Goal: Transaction & Acquisition: Book appointment/travel/reservation

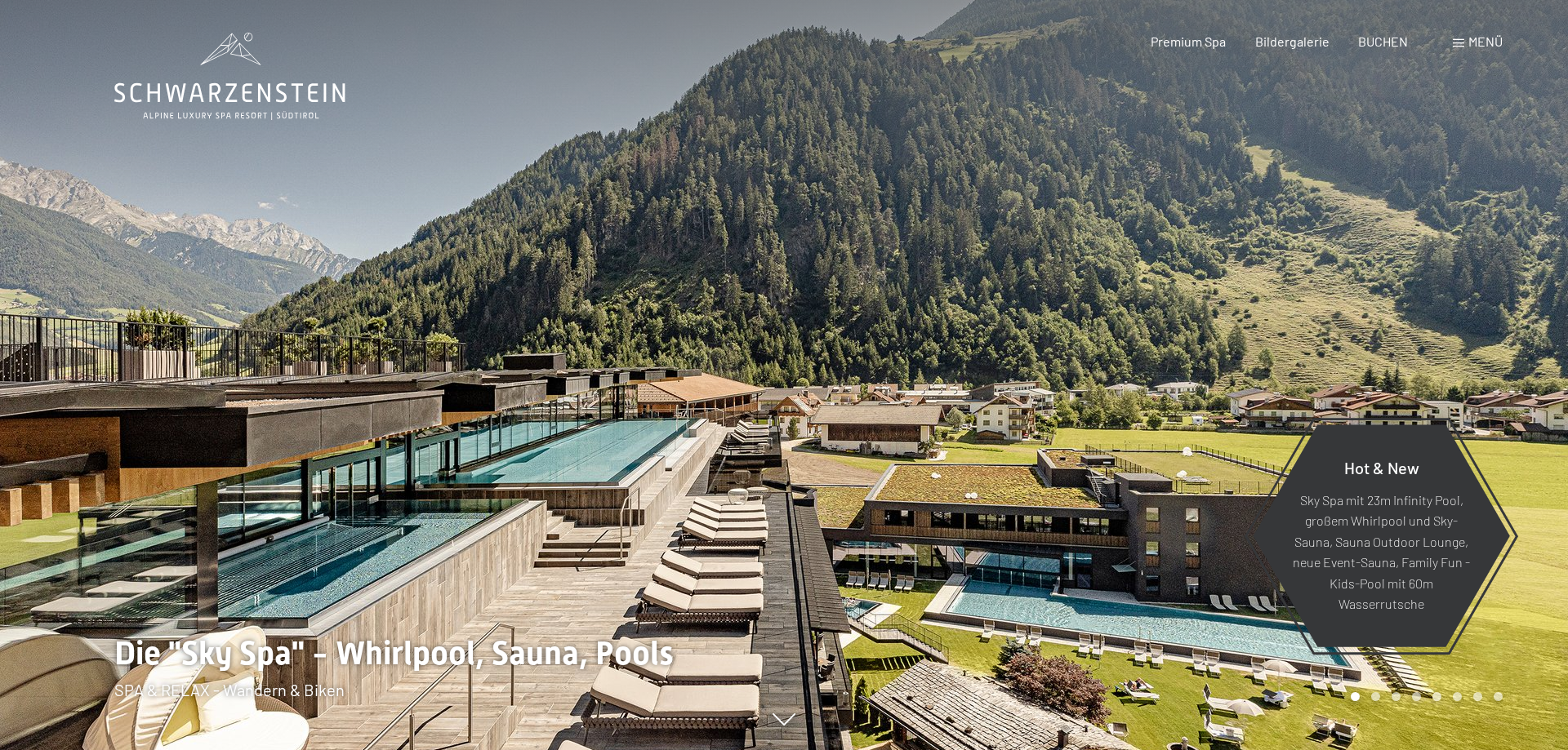
click at [1464, 45] on div "Menü" at bounding box center [1478, 42] width 50 height 18
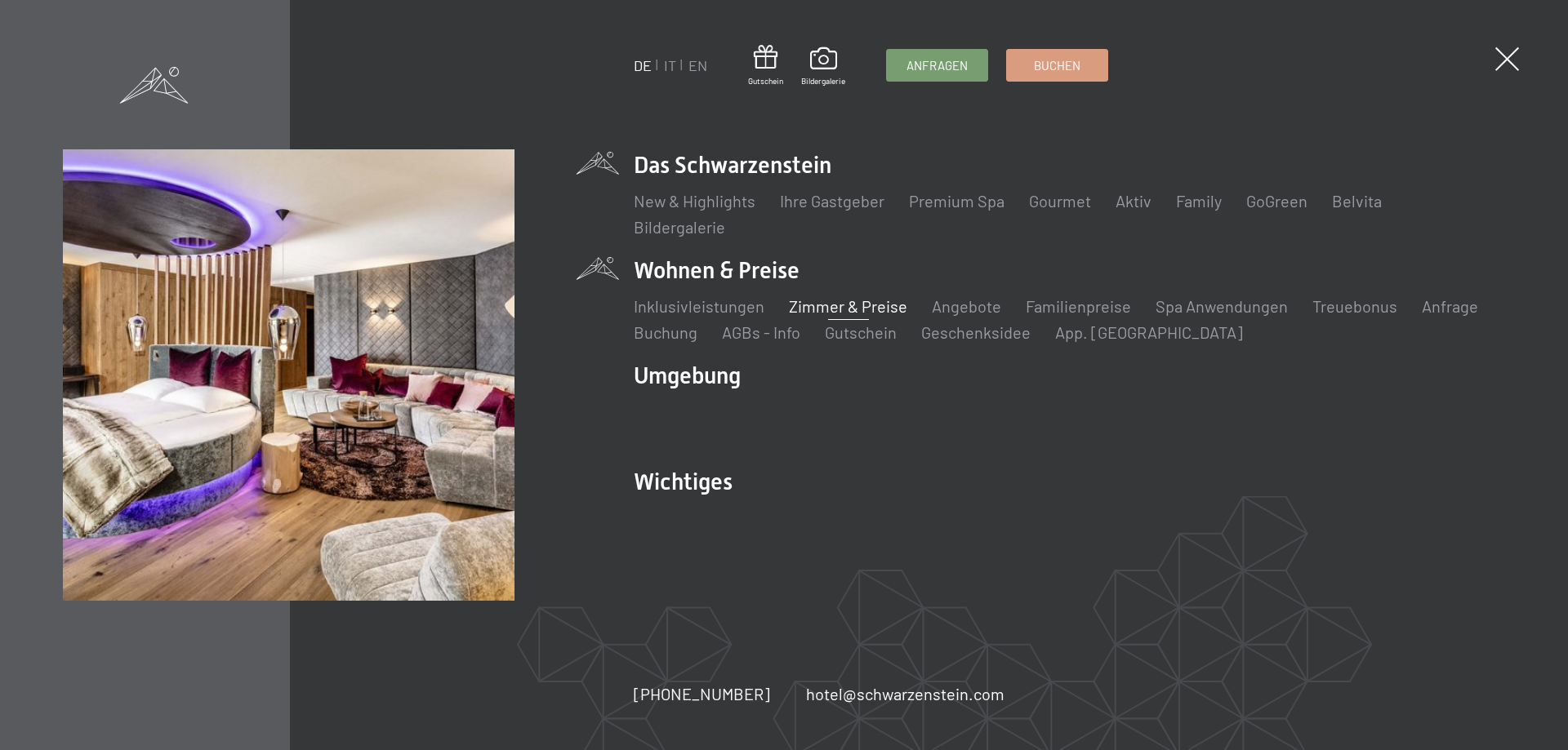
click at [818, 303] on link "Zimmer & Preise" at bounding box center [848, 306] width 119 height 19
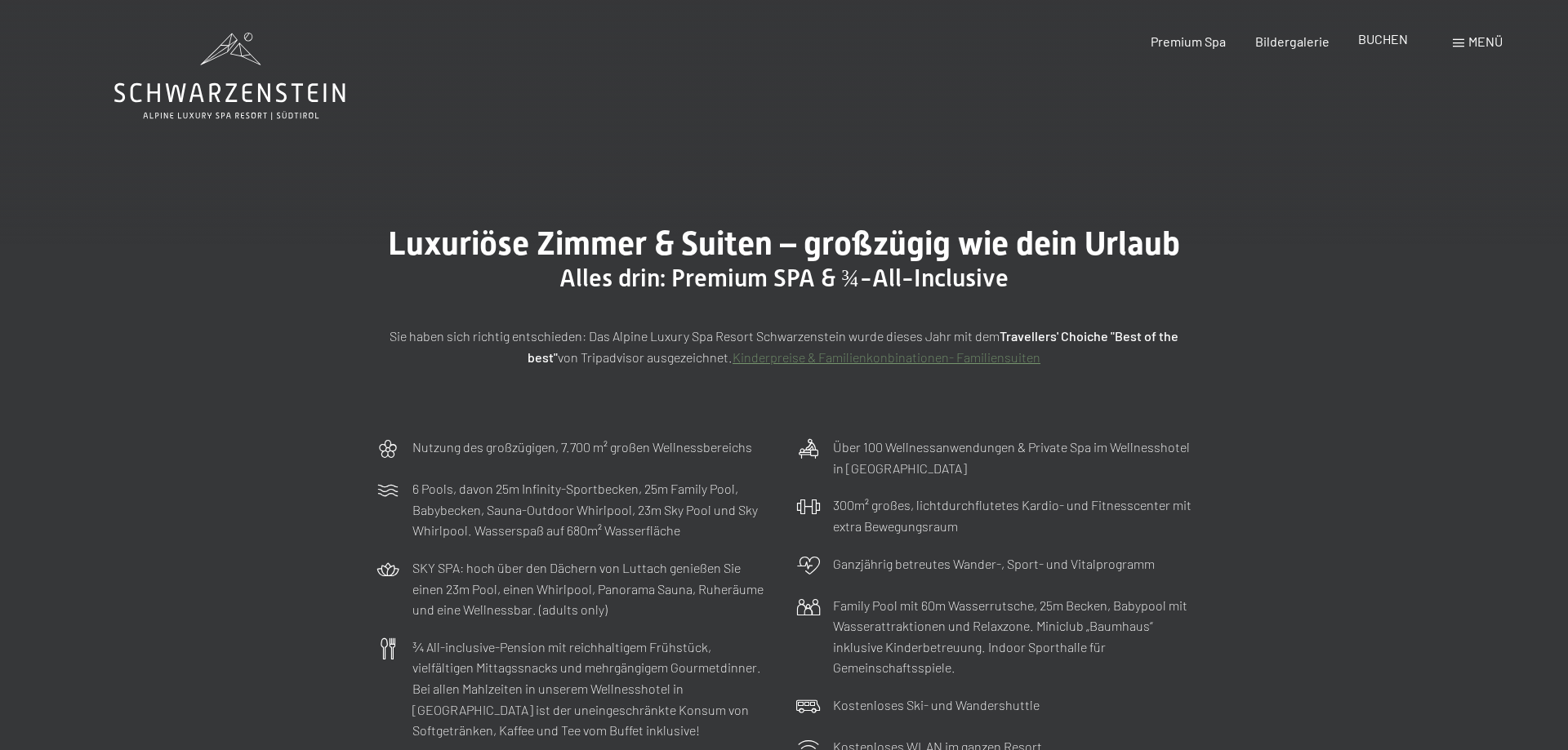
click at [1373, 43] on span "BUCHEN" at bounding box center [1383, 38] width 50 height 16
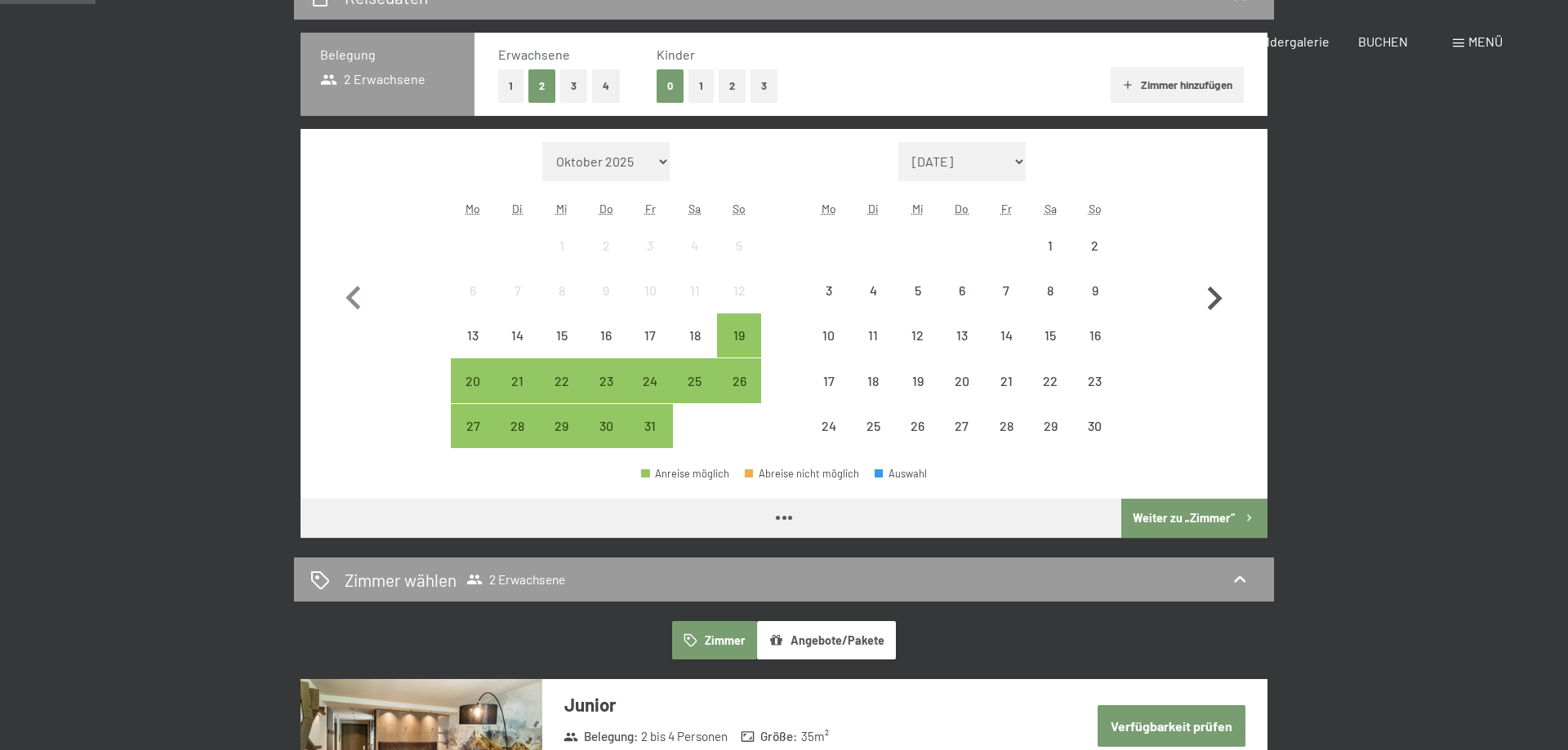
scroll to position [416, 0]
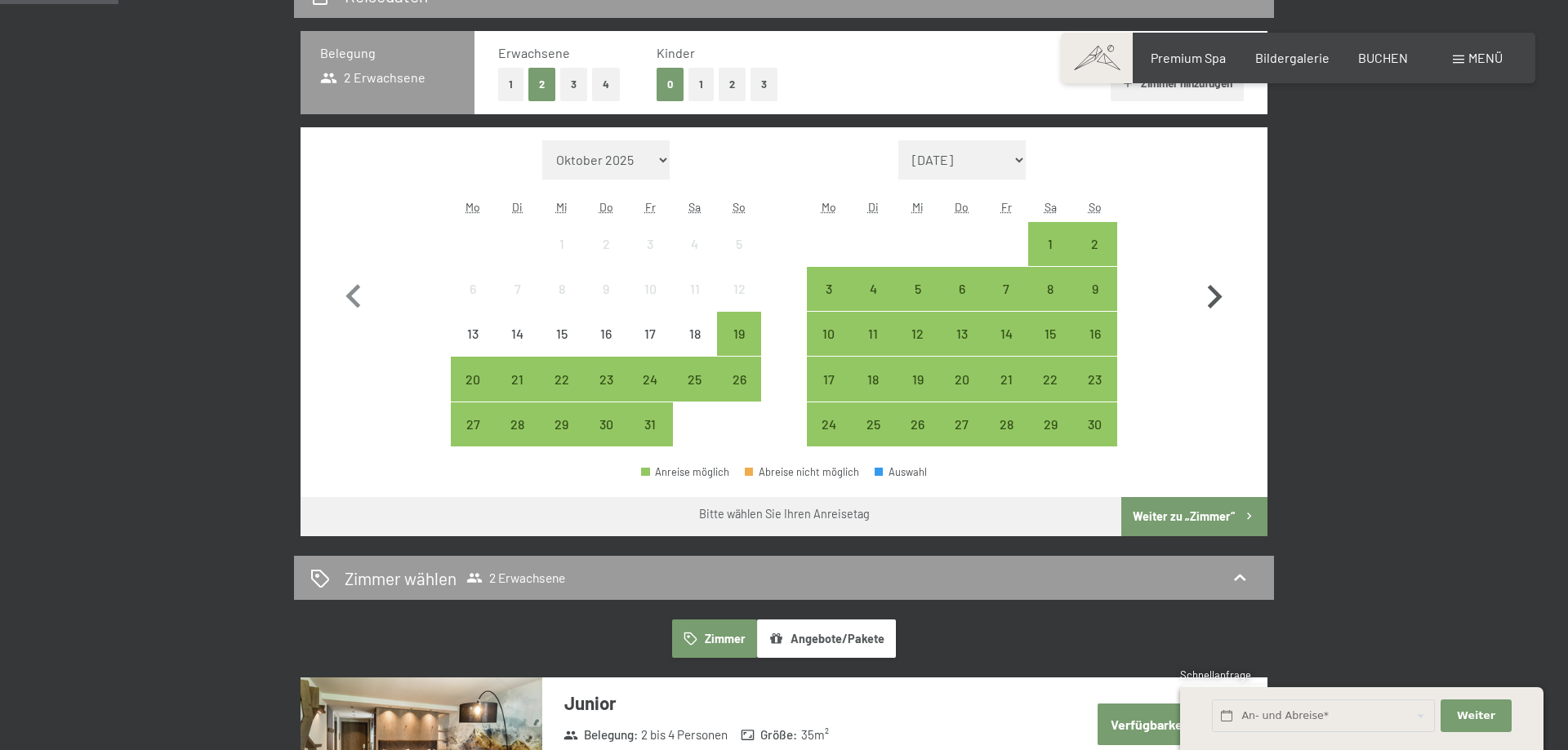
click at [1214, 291] on icon "button" at bounding box center [1215, 296] width 15 height 23
select select "[DATE]"
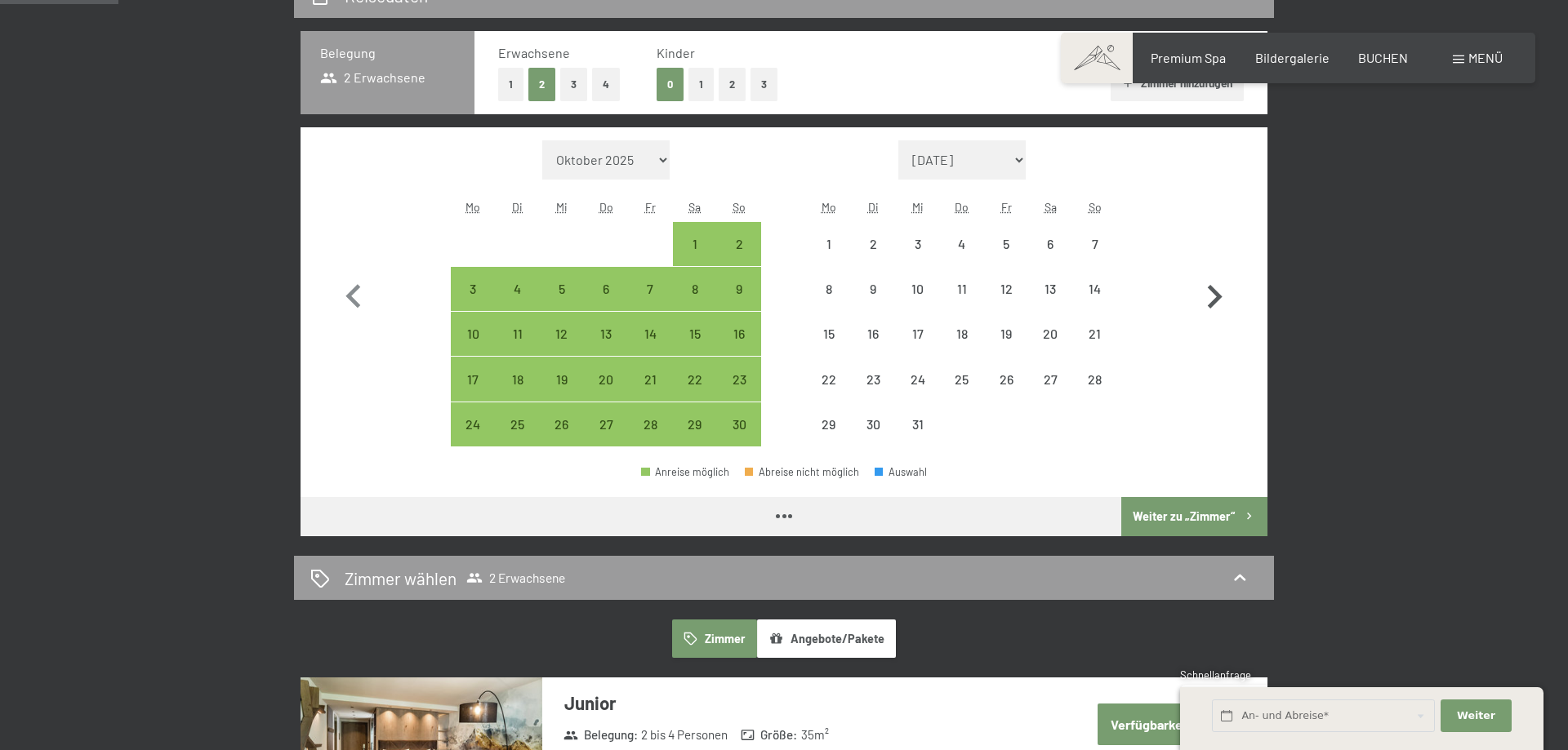
click at [1214, 291] on icon "button" at bounding box center [1215, 296] width 15 height 23
select select "[DATE]"
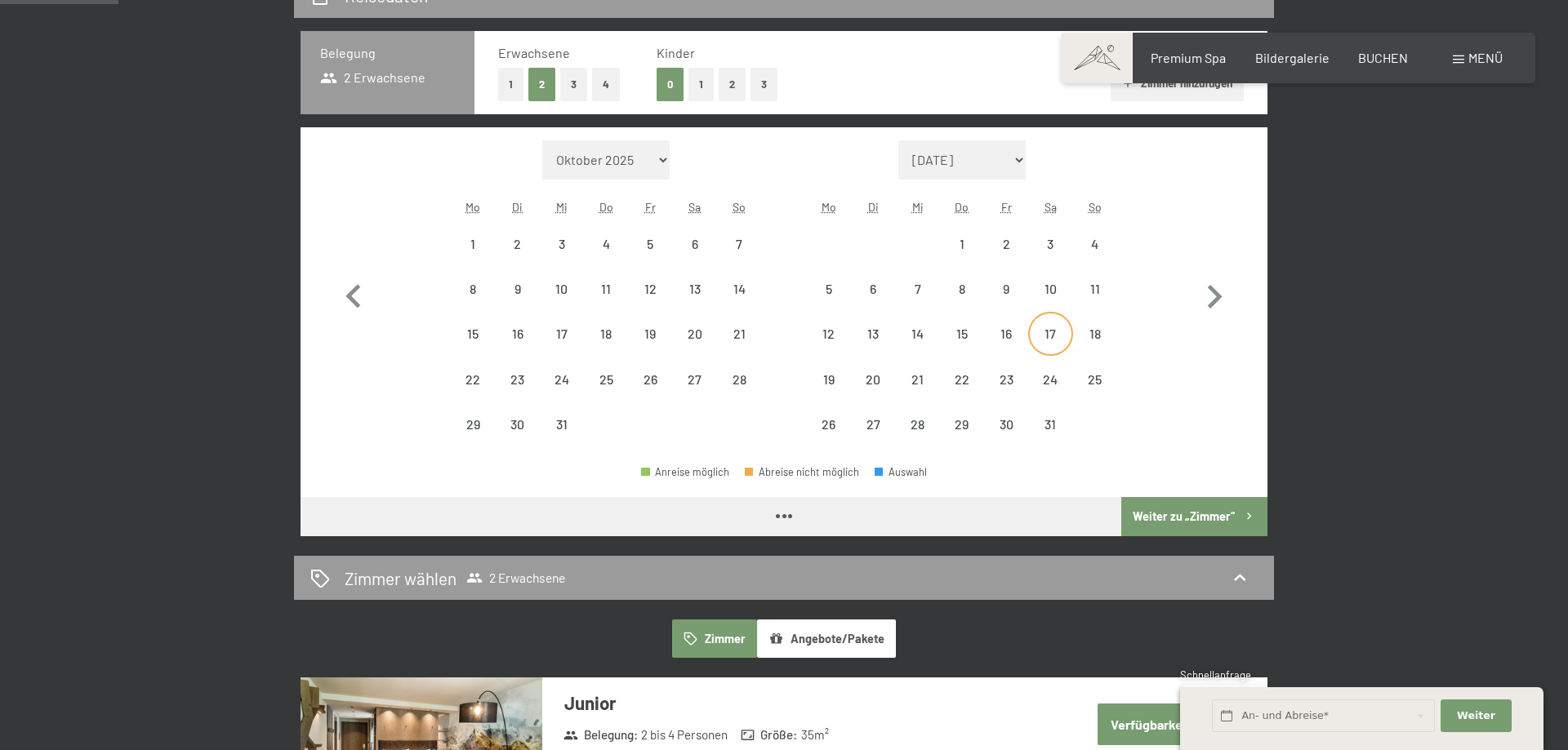
select select "[DATE]"
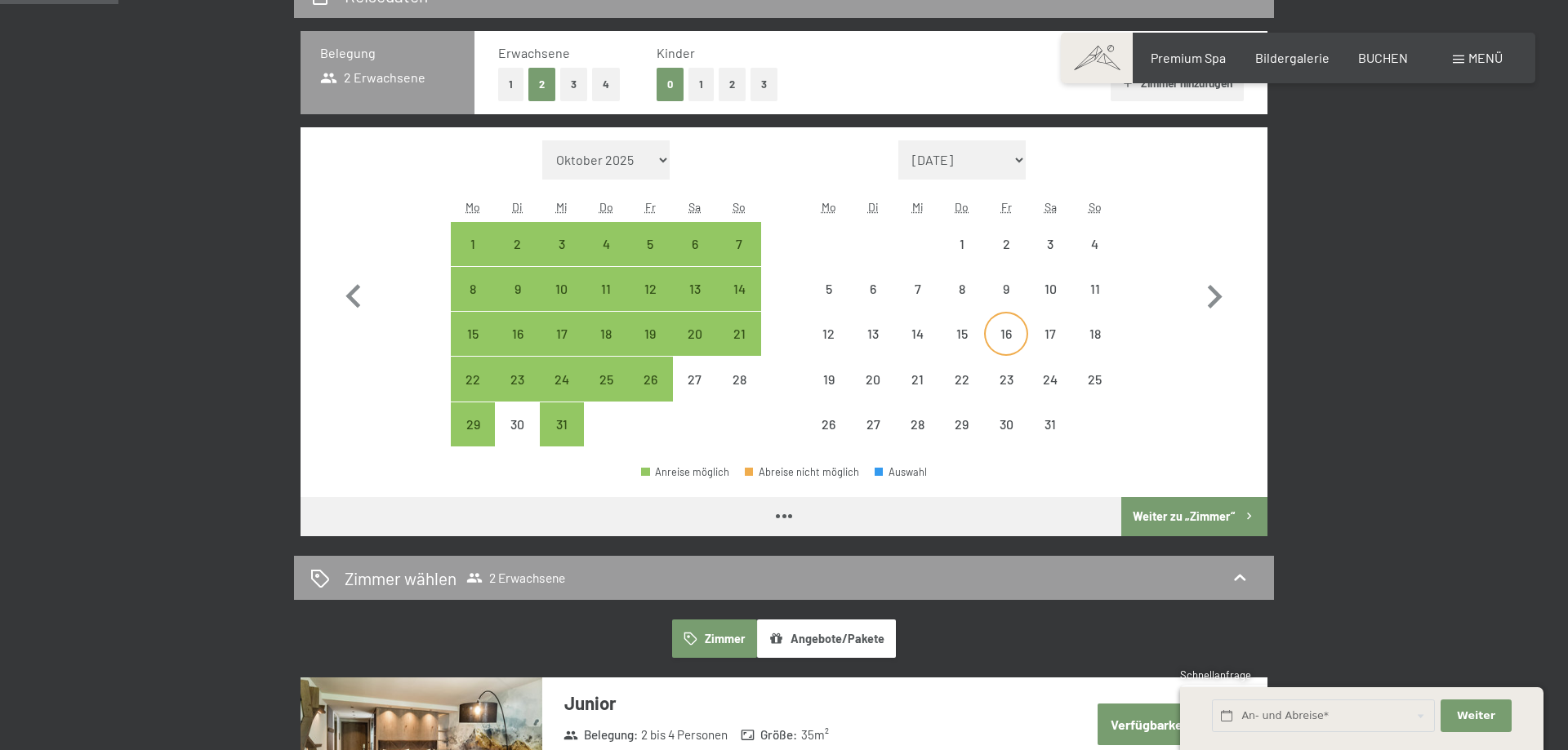
select select "[DATE]"
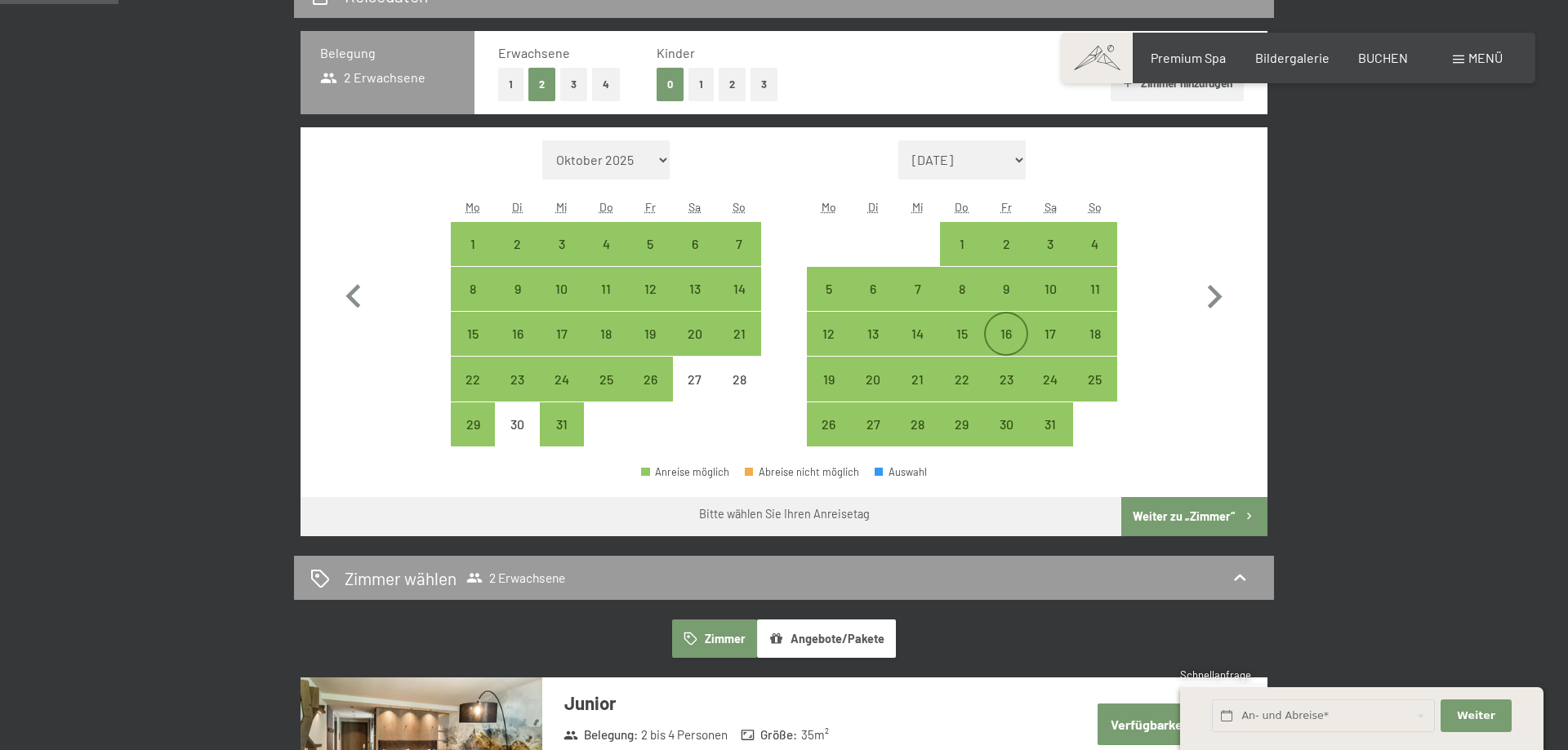
click at [1008, 327] on div "16" at bounding box center [1006, 347] width 41 height 41
select select "[DATE]"
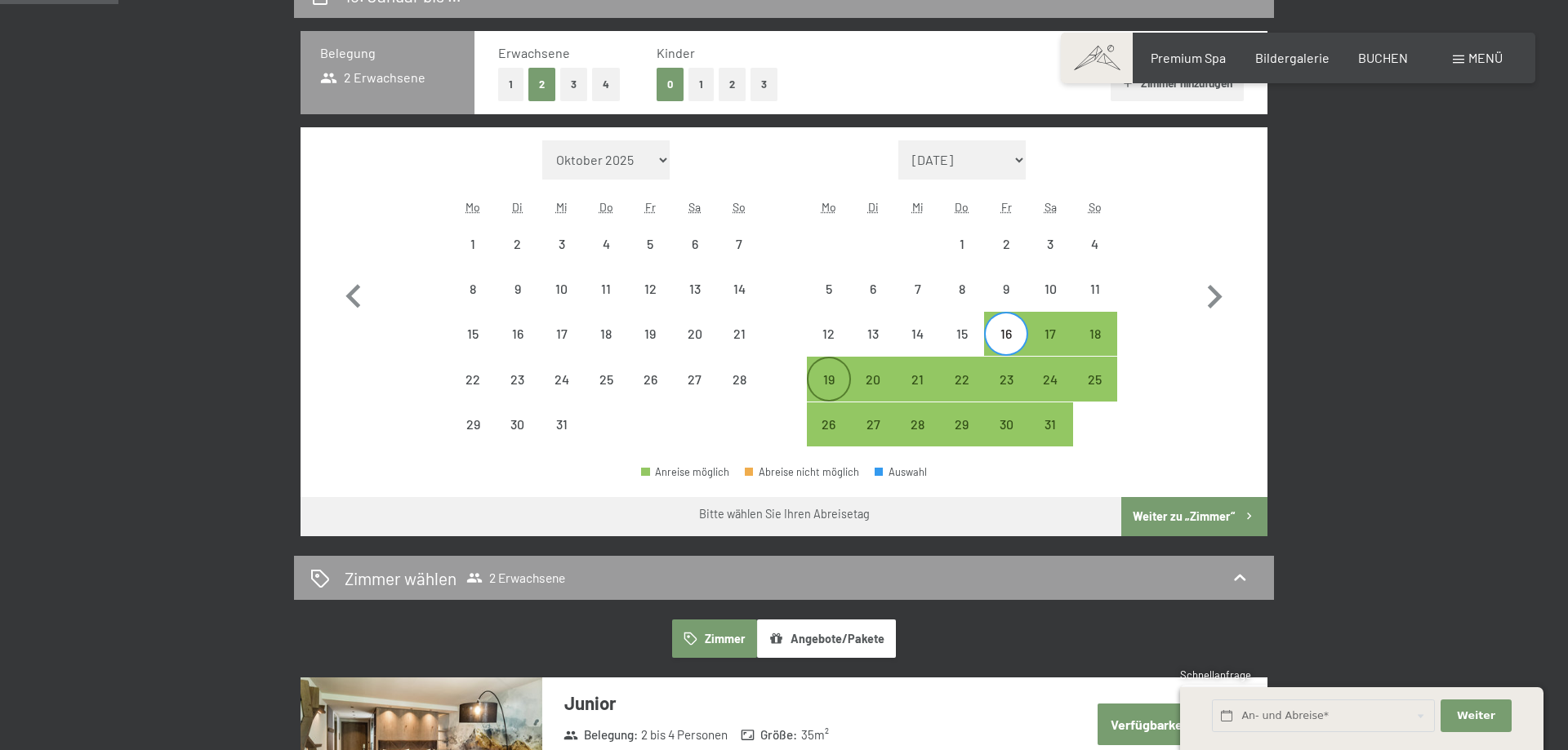
click at [835, 378] on div "19" at bounding box center [829, 393] width 41 height 41
select select "[DATE]"
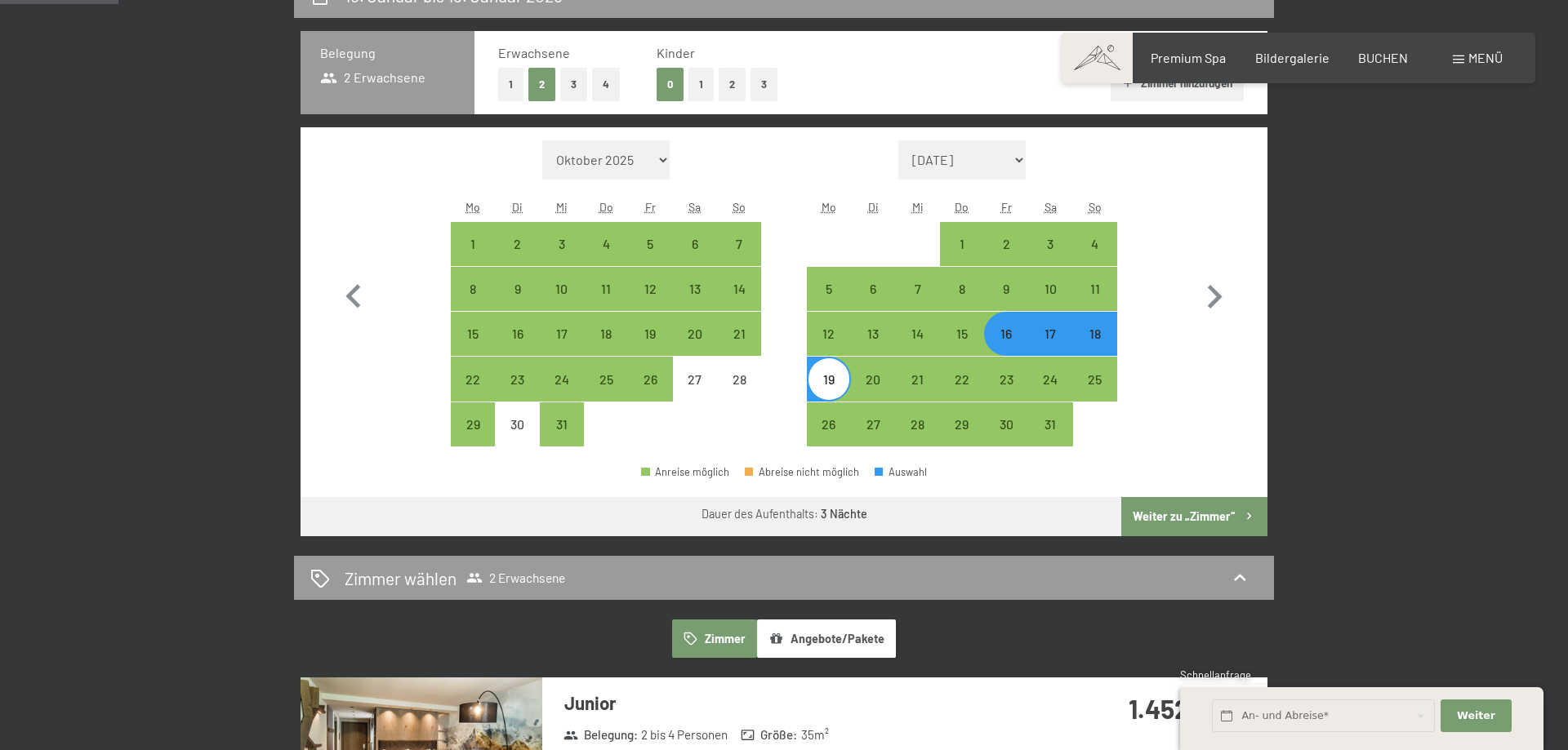
drag, startPoint x: 1160, startPoint y: 510, endPoint x: 1167, endPoint y: 517, distance: 9.9
click at [1165, 510] on button "Weiter zu „Zimmer“" at bounding box center [1194, 516] width 146 height 39
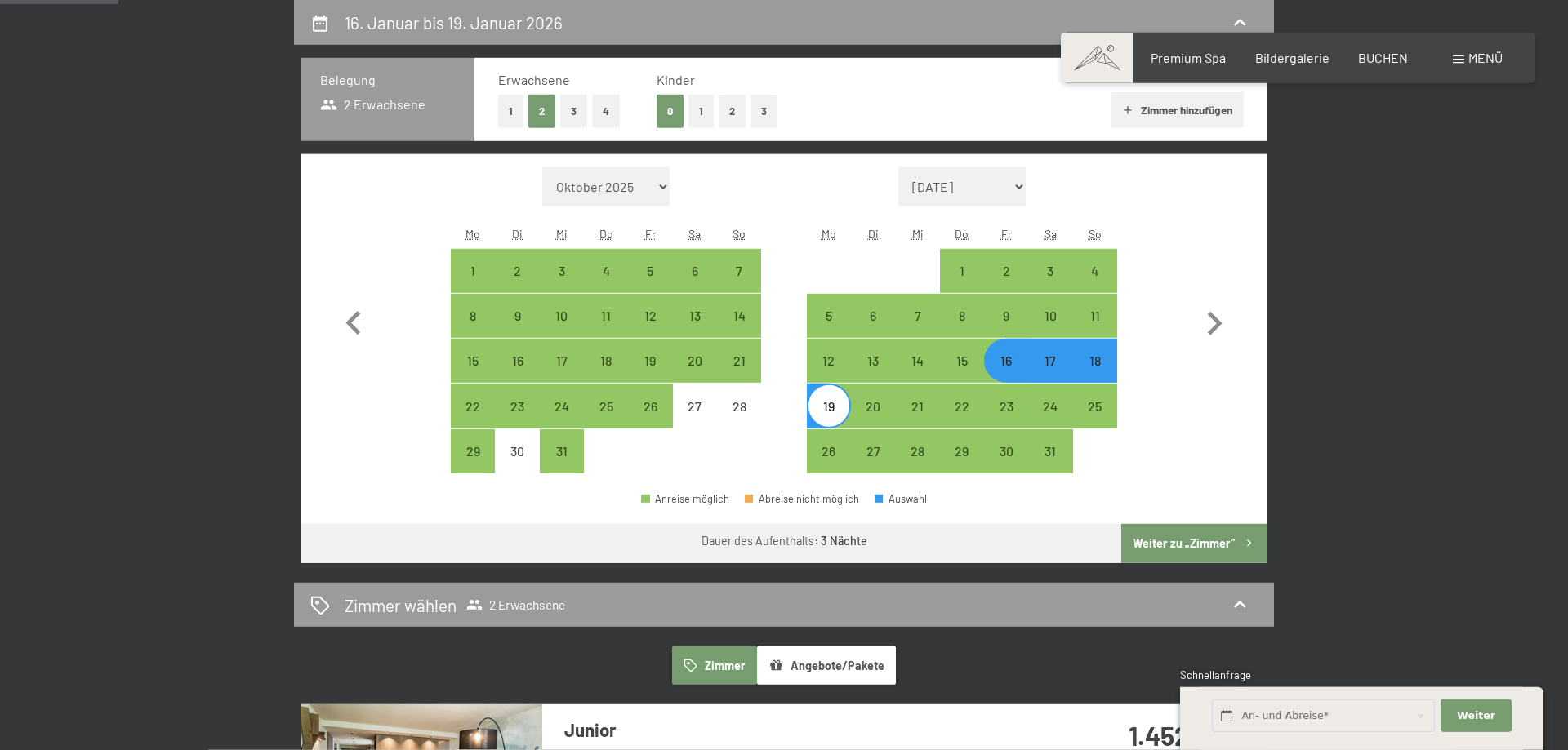
select select "[DATE]"
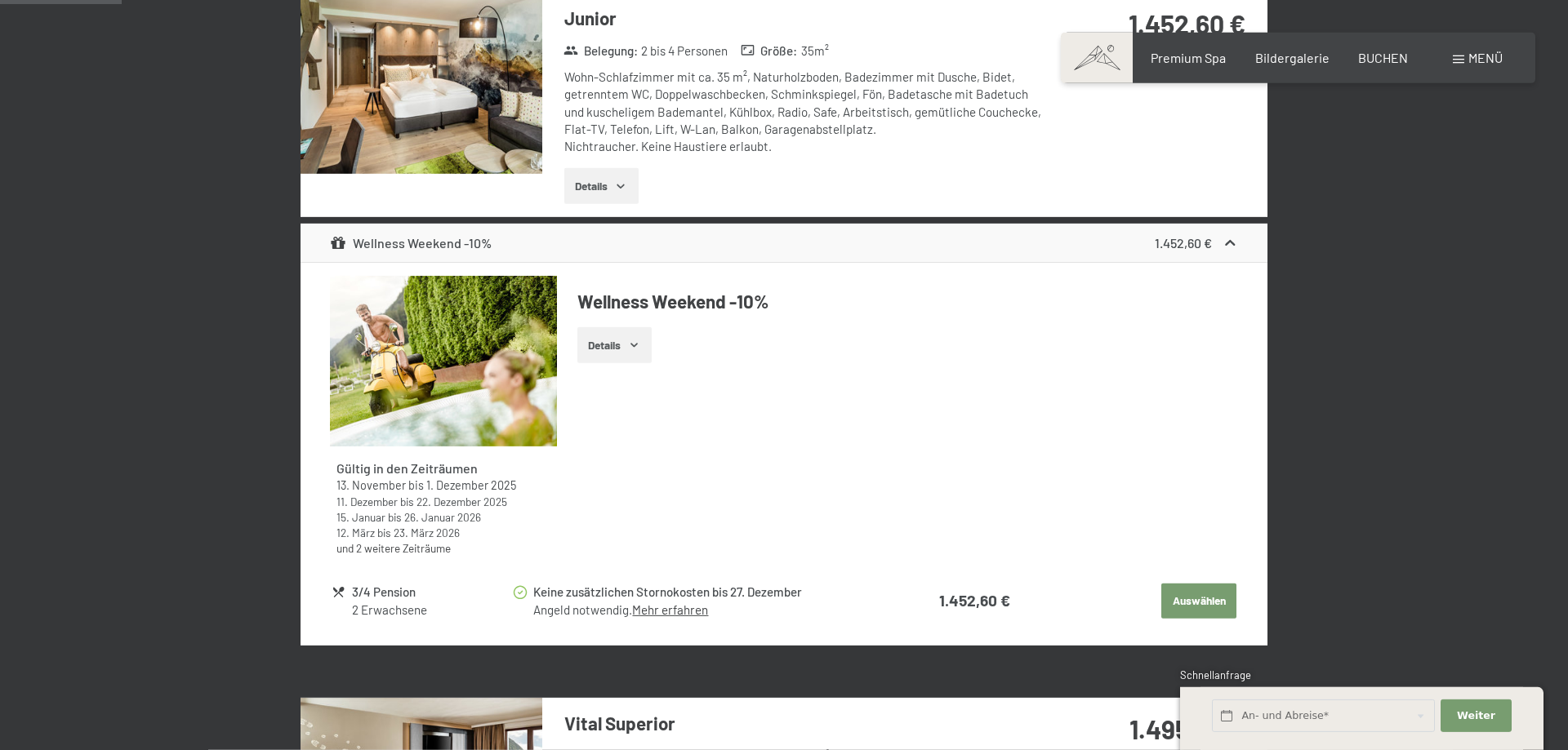
scroll to position [528, 0]
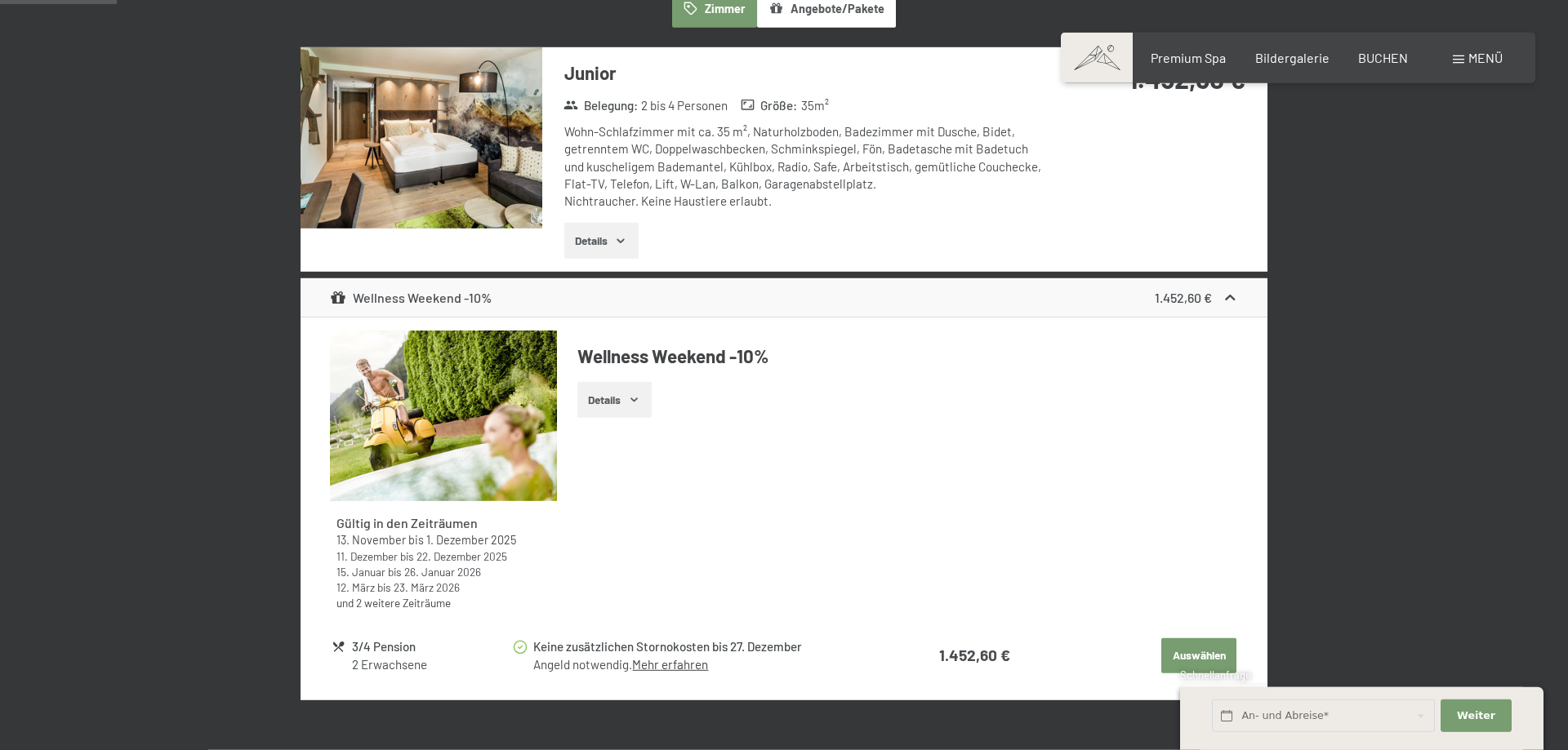
click at [420, 159] on img at bounding box center [421, 138] width 241 height 181
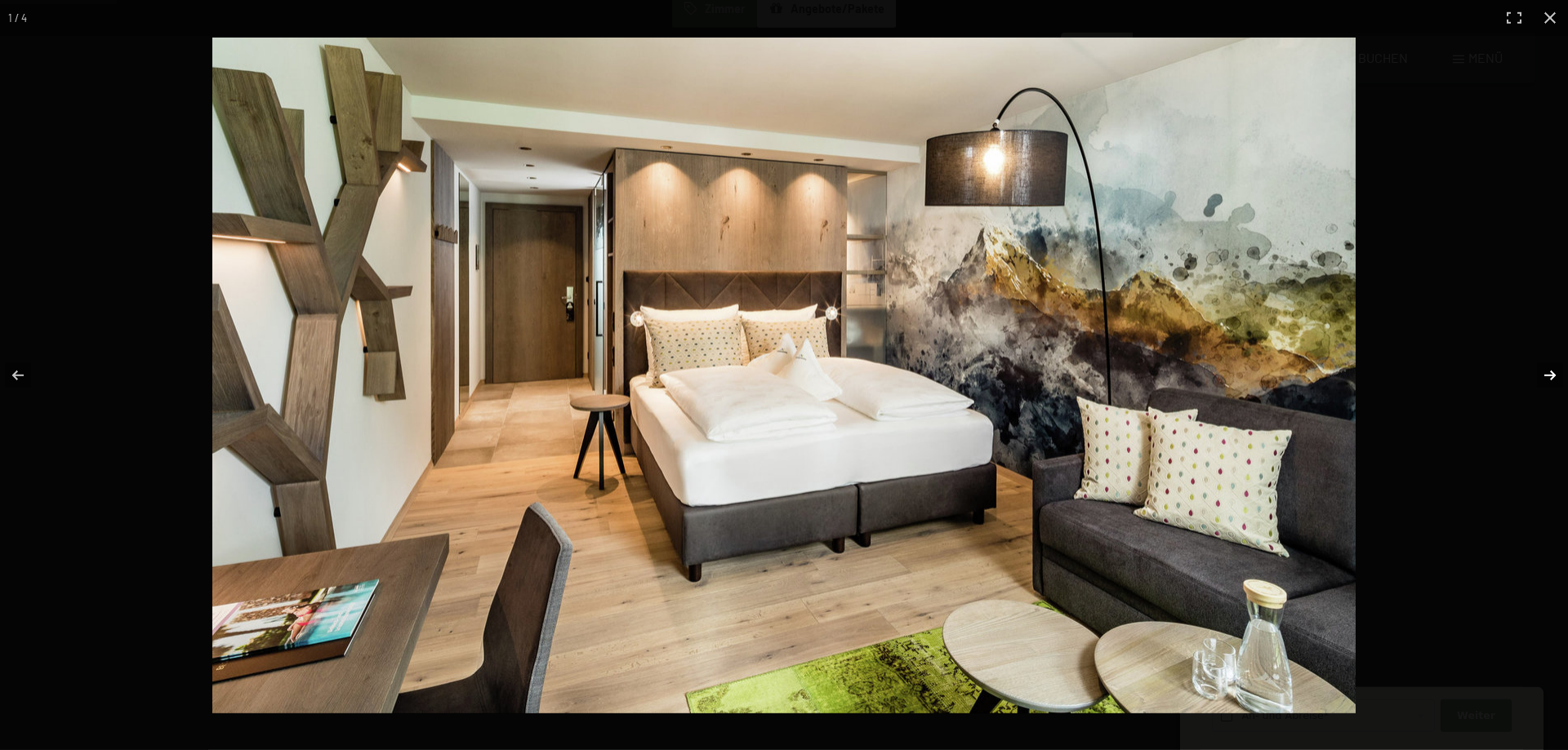
click at [1549, 371] on button "button" at bounding box center [1539, 376] width 57 height 82
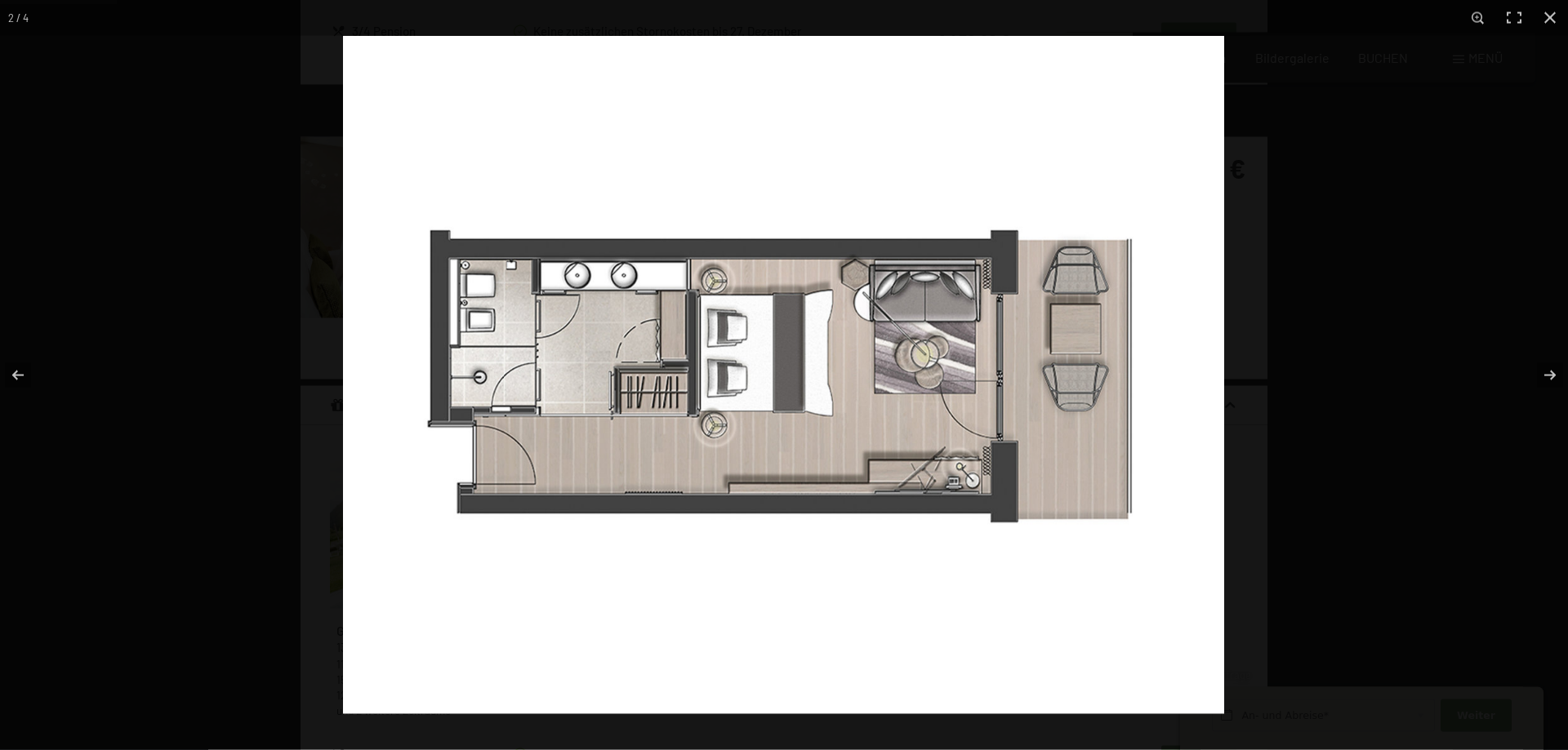
scroll to position [1247, 0]
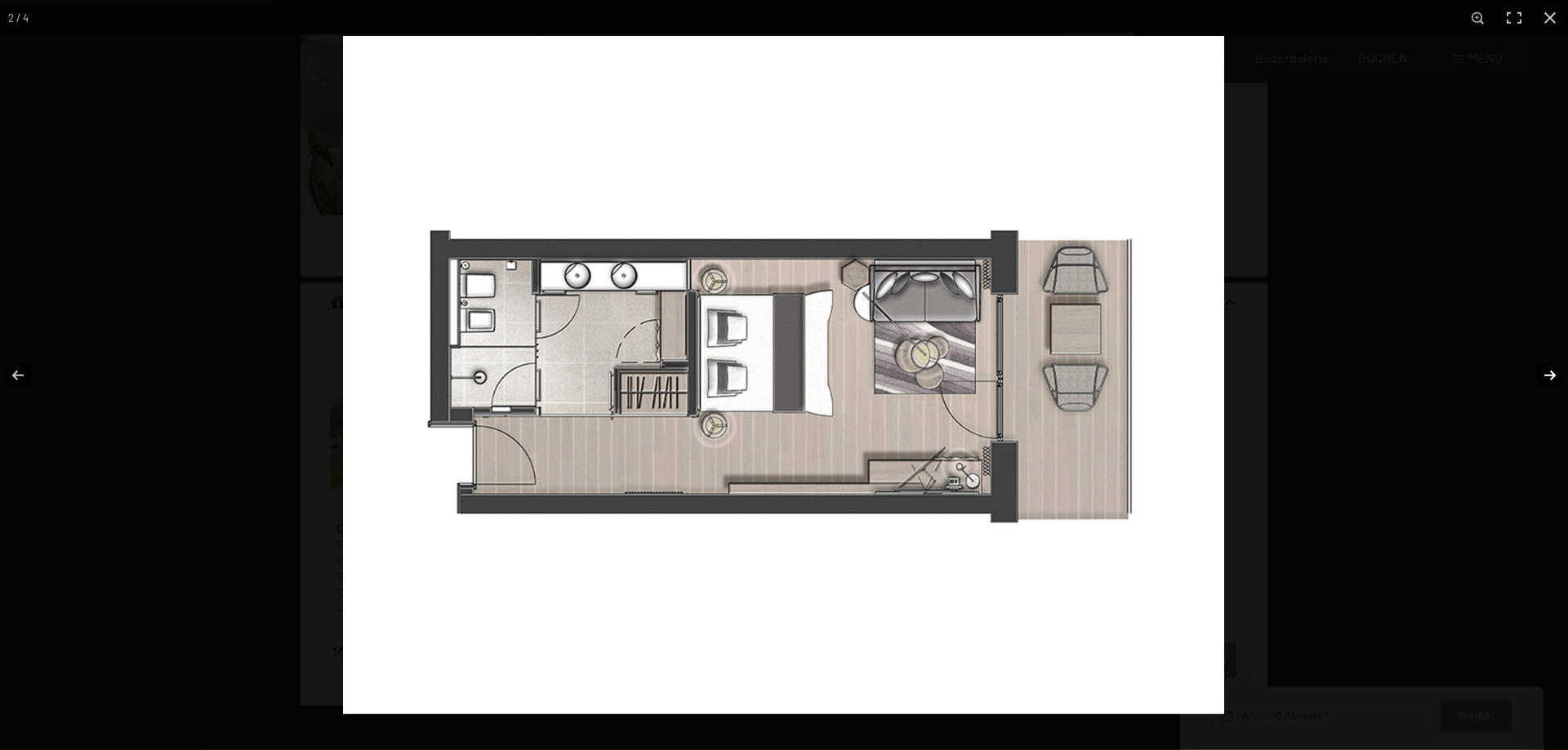
click at [1551, 372] on button "button" at bounding box center [1539, 376] width 57 height 82
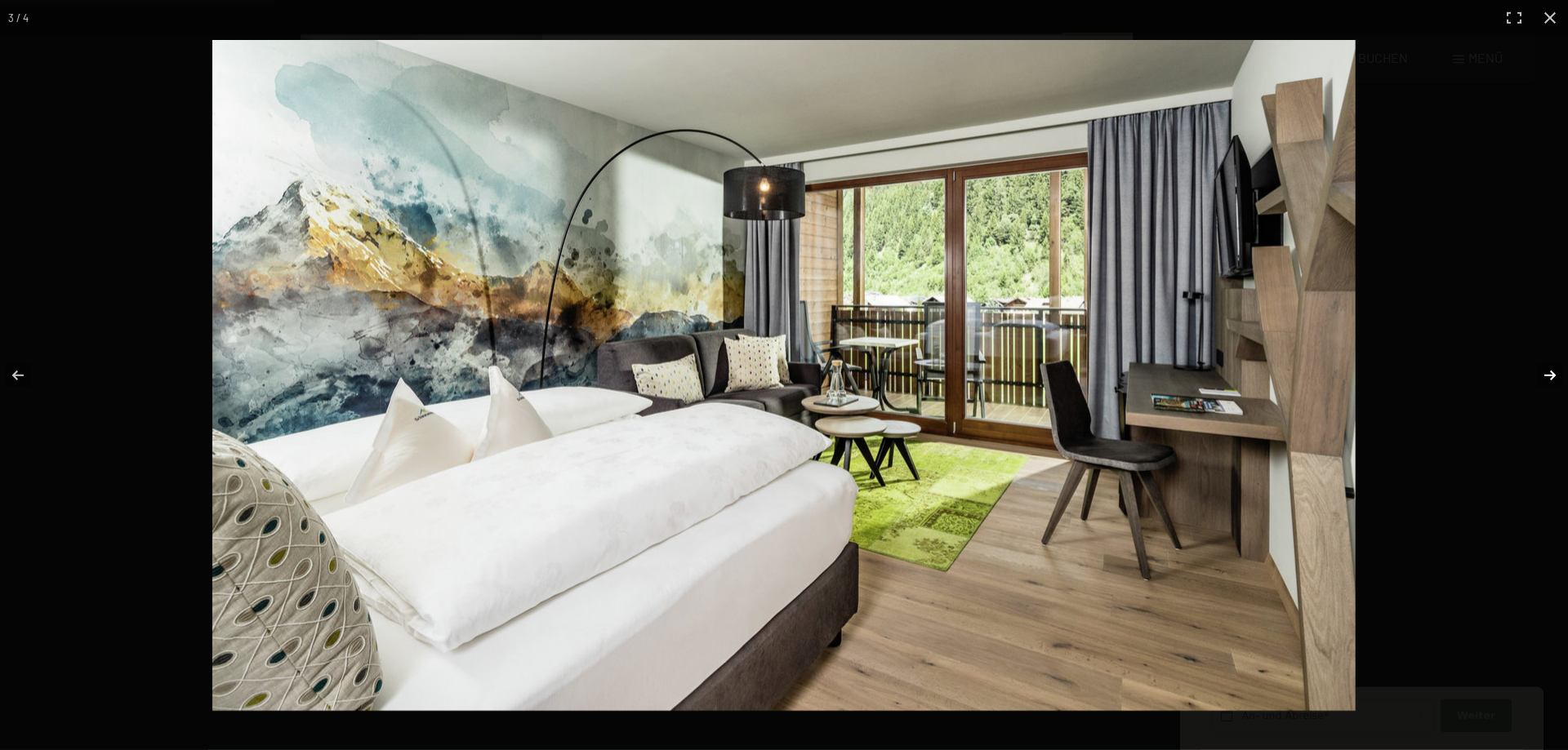
click at [1551, 371] on button "button" at bounding box center [1539, 376] width 57 height 82
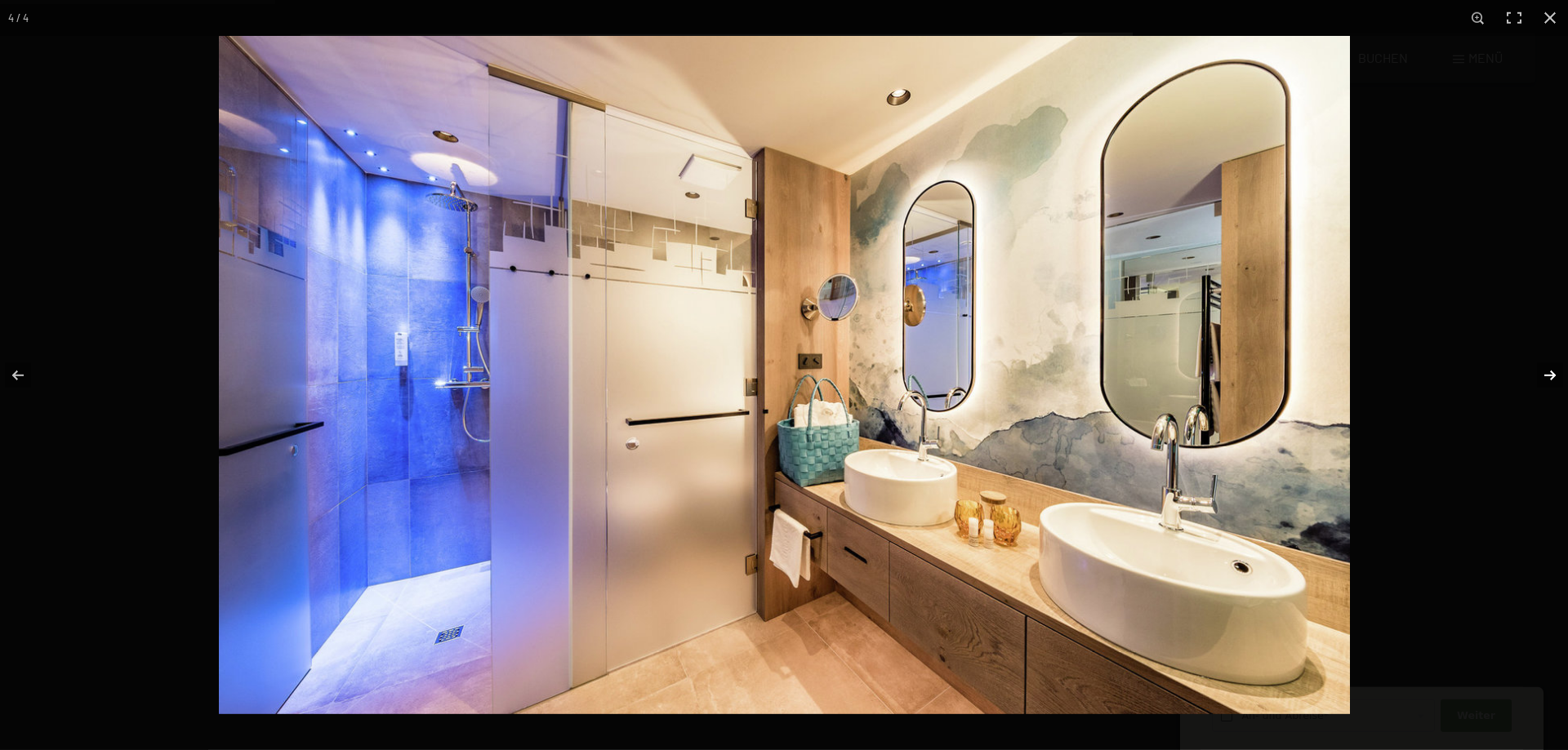
click at [1551, 371] on button "button" at bounding box center [1539, 376] width 57 height 82
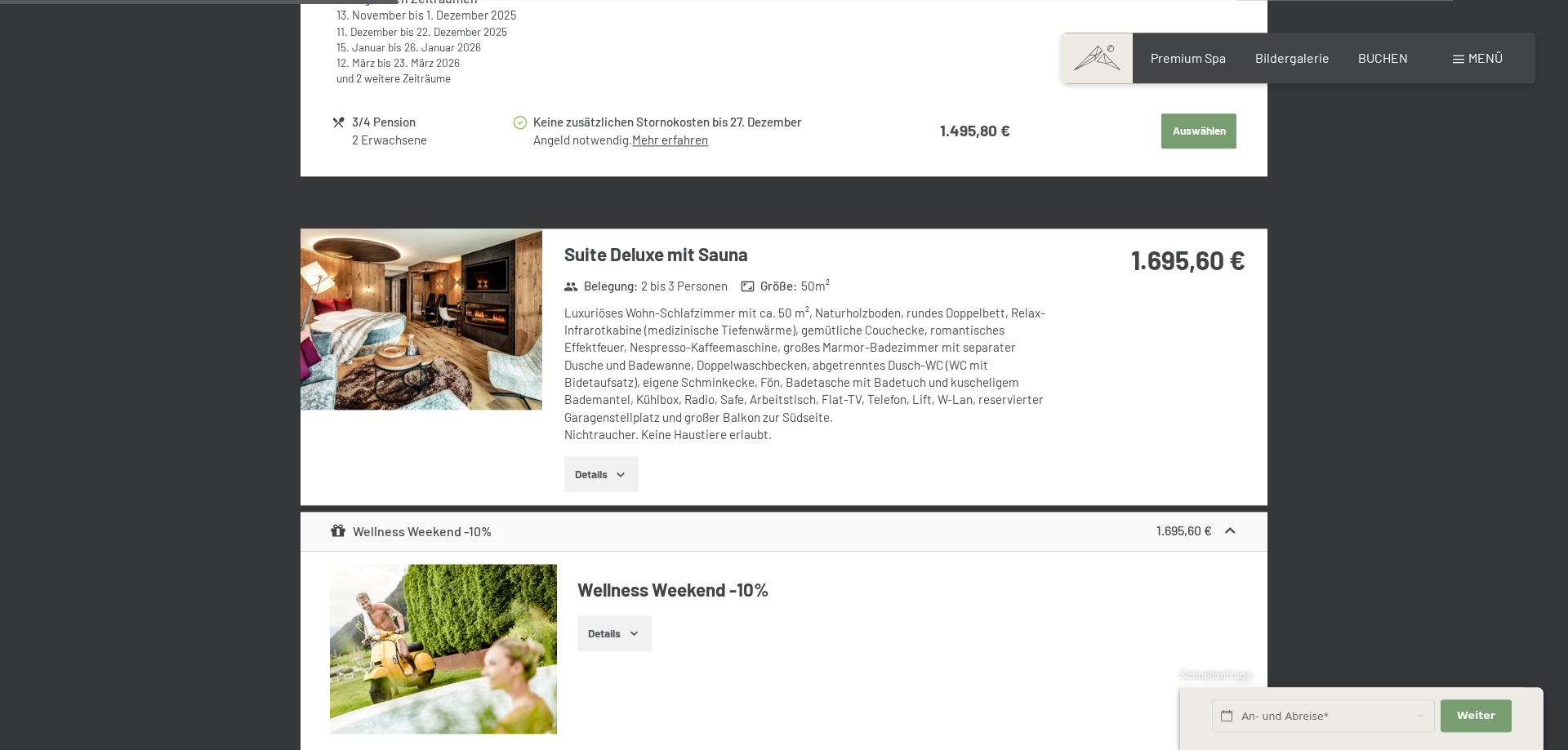
scroll to position [1802, 0]
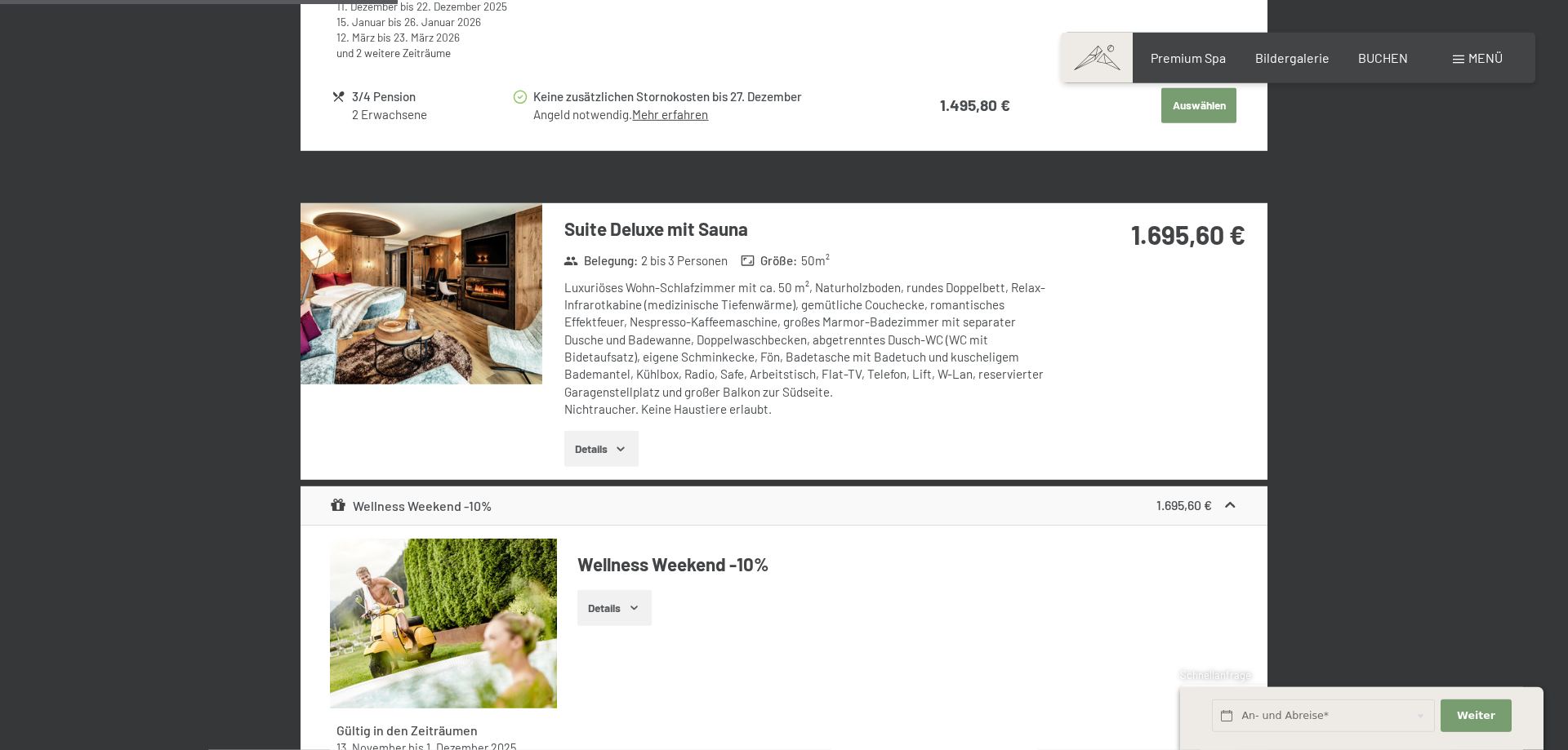
click at [441, 339] on img at bounding box center [421, 293] width 241 height 181
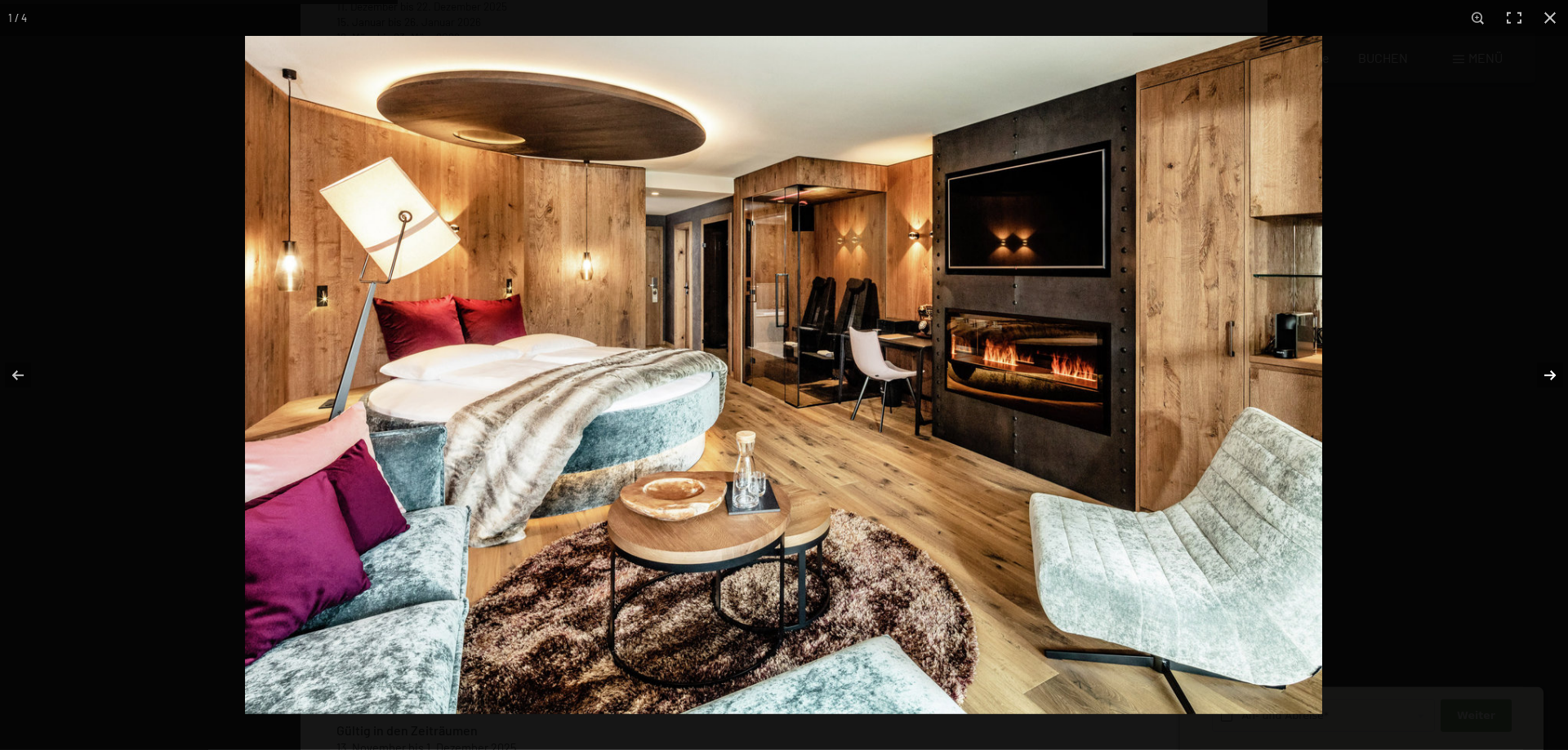
click at [1548, 366] on button "button" at bounding box center [1539, 376] width 57 height 82
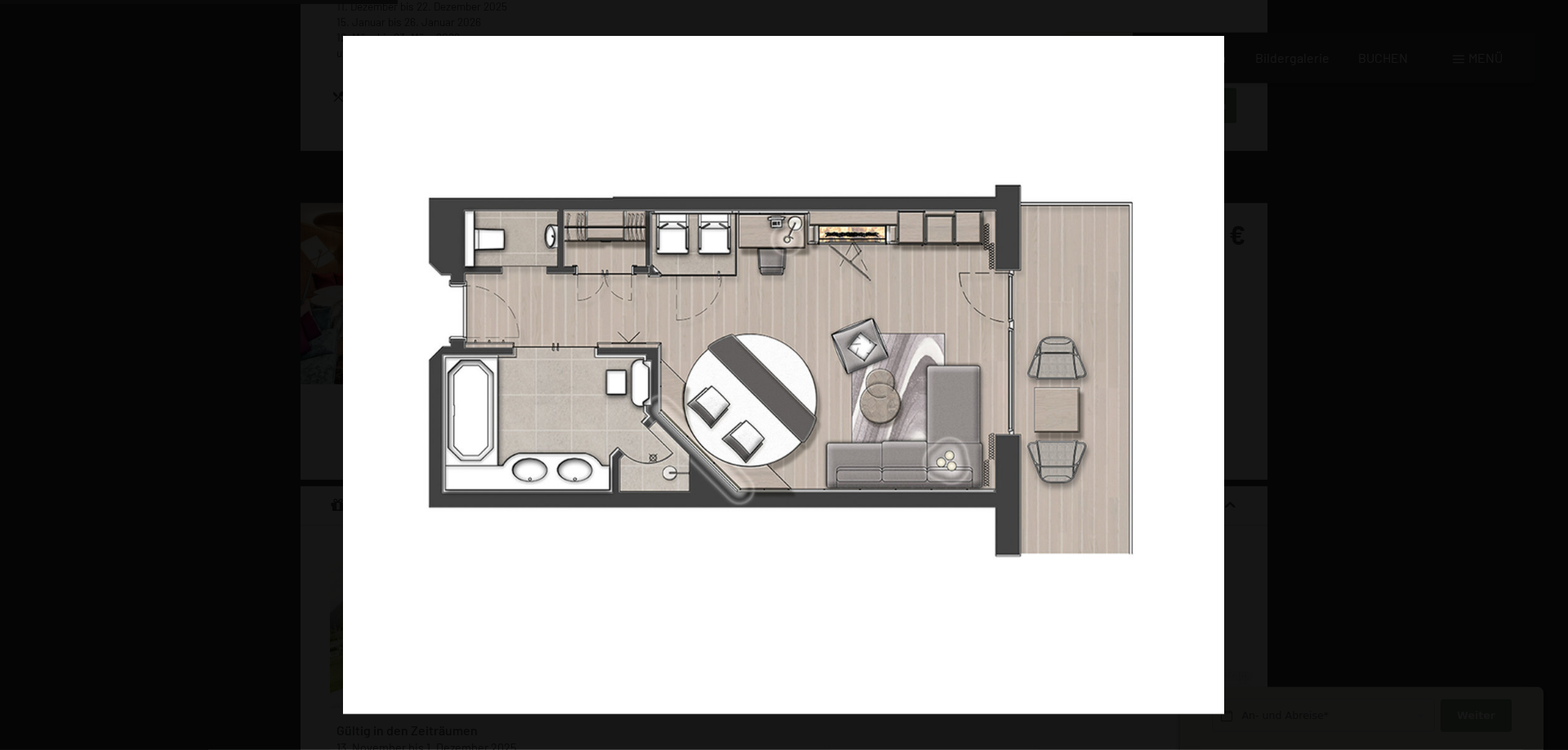
click at [1550, 376] on button "button" at bounding box center [1539, 376] width 57 height 82
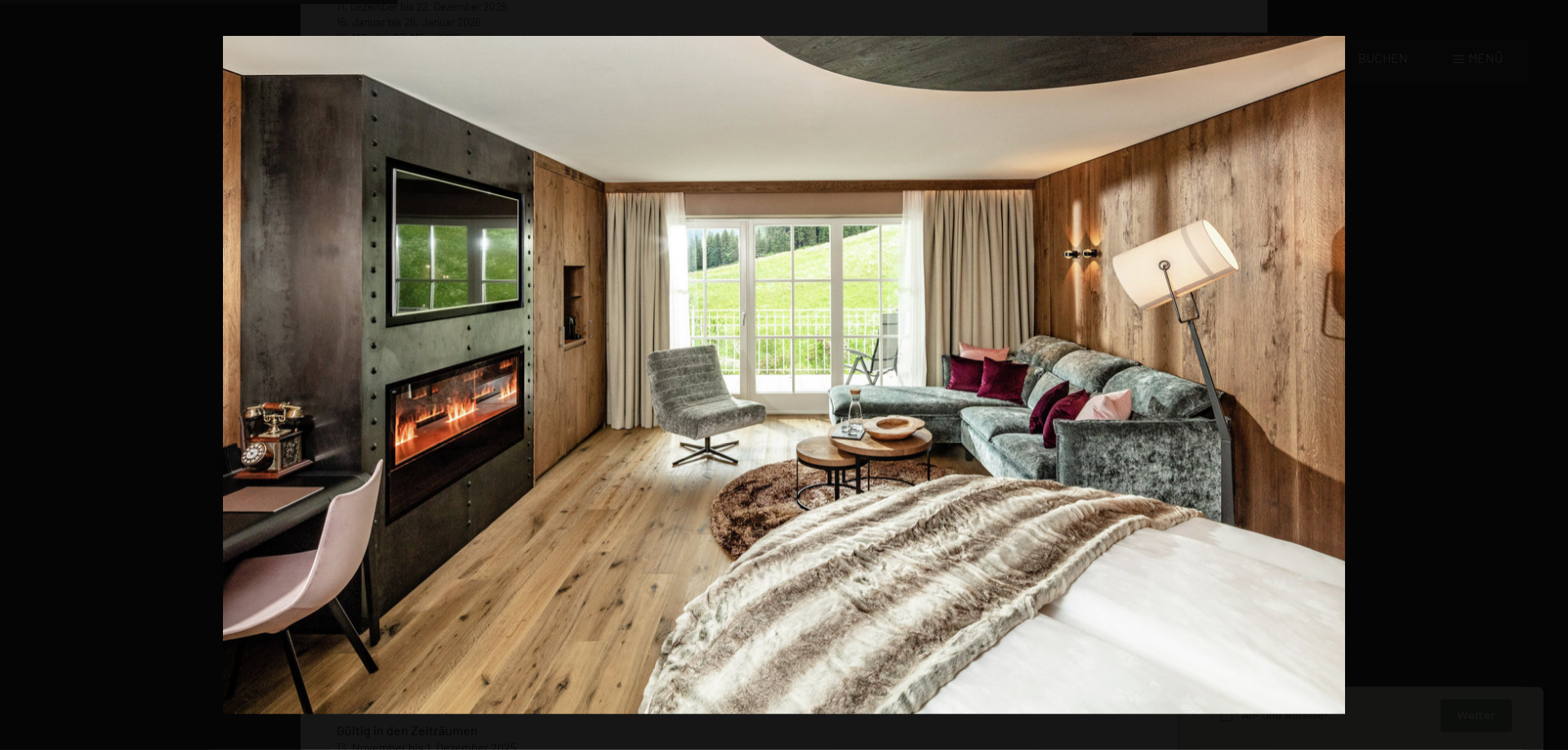
click at [1542, 372] on button "button" at bounding box center [1539, 376] width 57 height 82
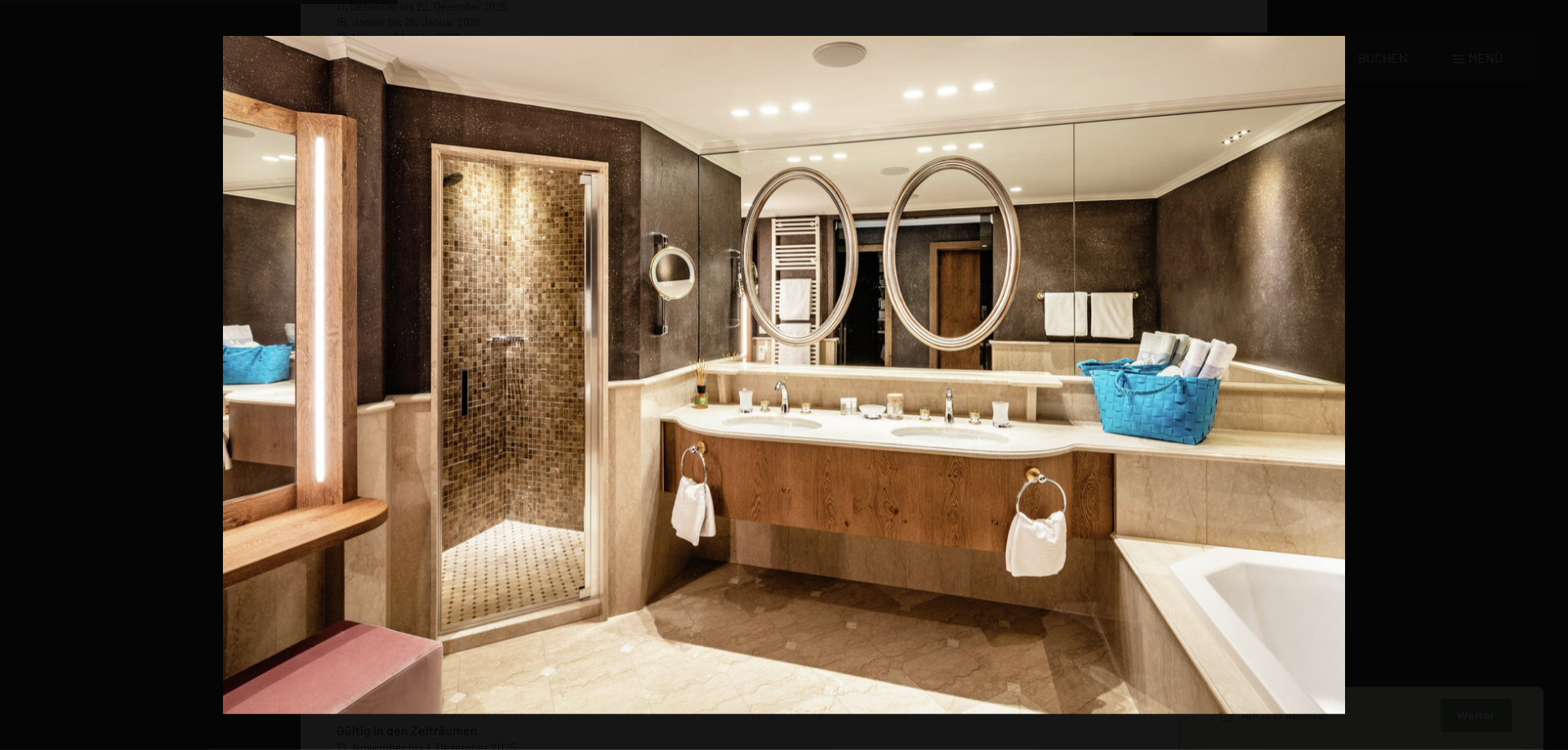
click at [1542, 372] on button "button" at bounding box center [1539, 376] width 57 height 82
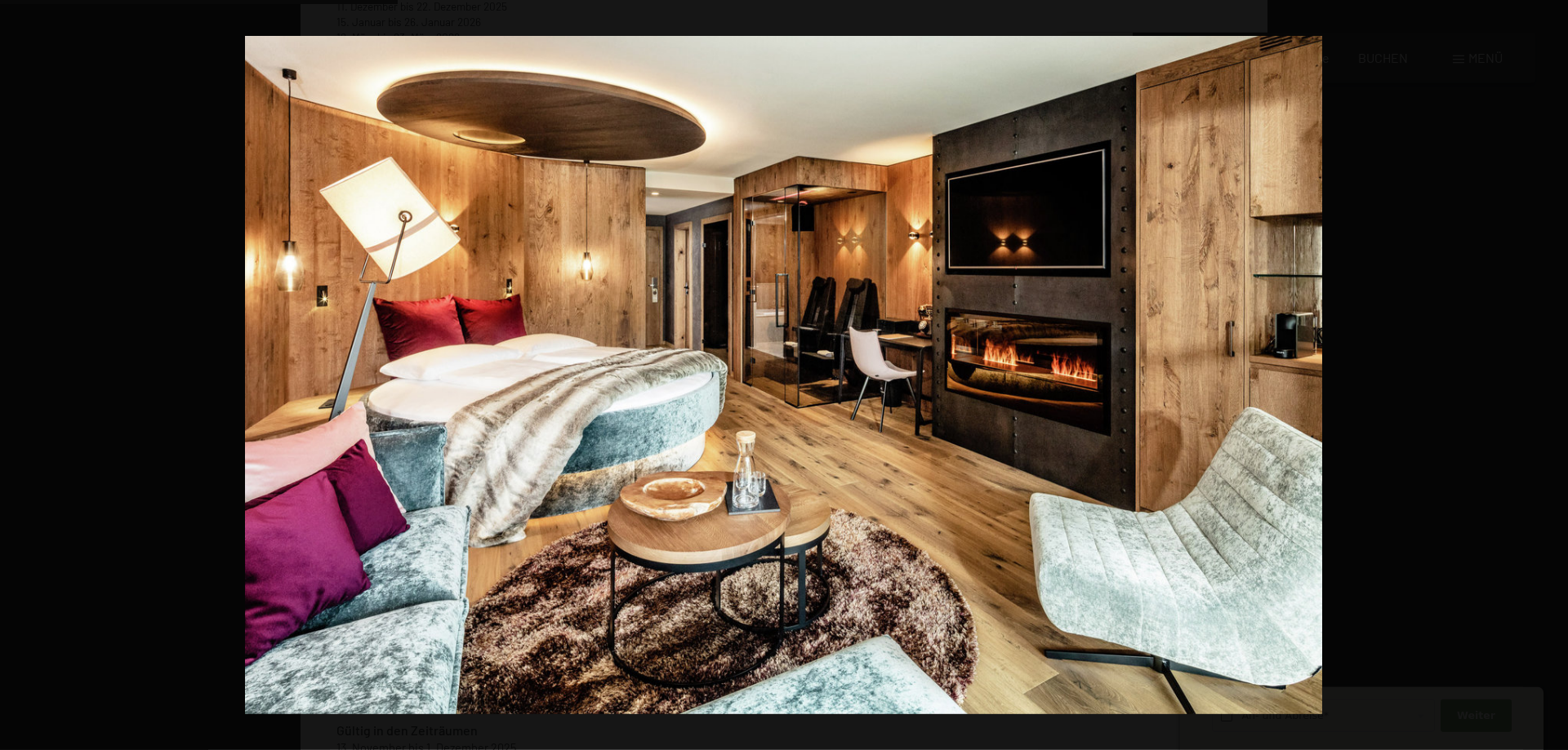
click at [1542, 372] on button "button" at bounding box center [1539, 376] width 57 height 82
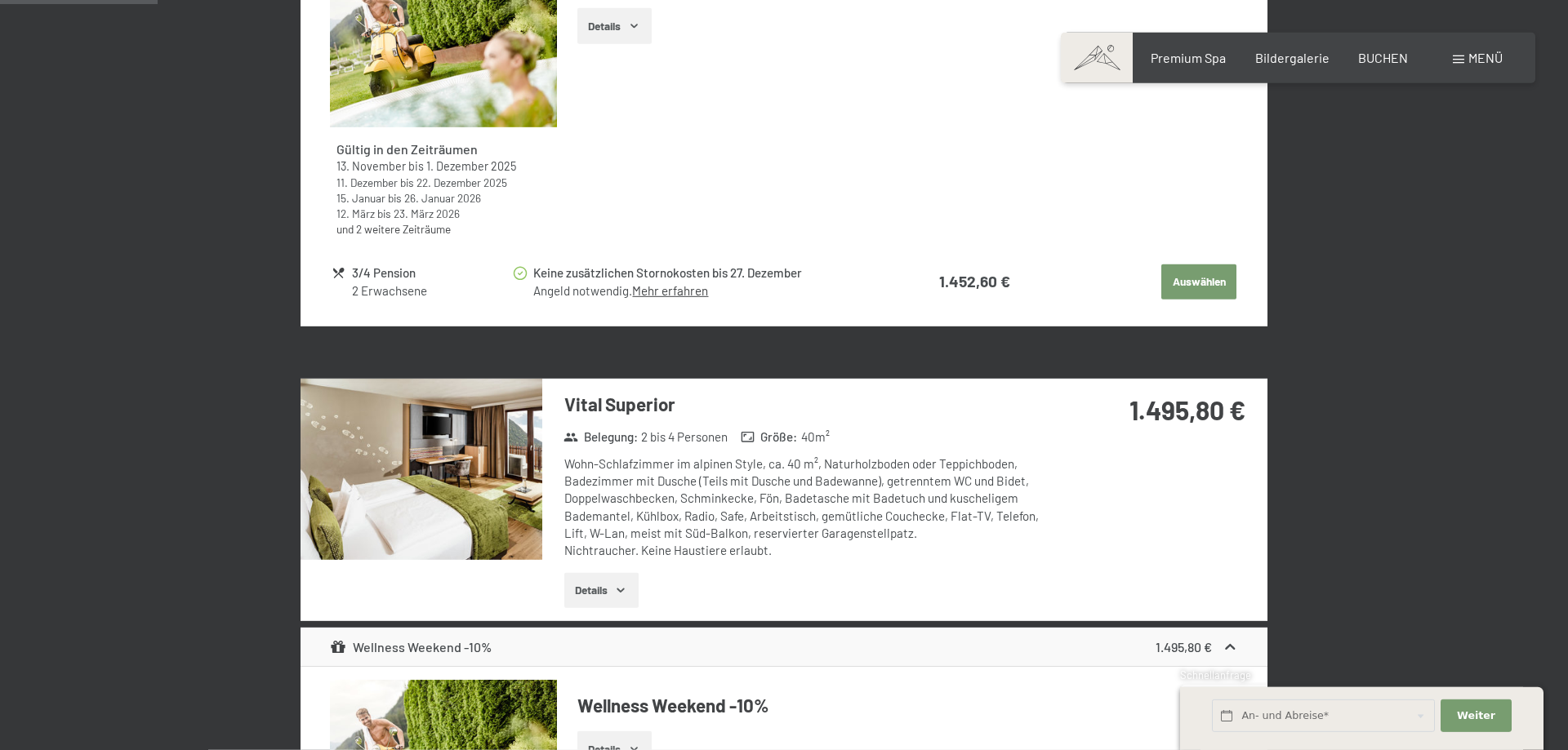
scroll to position [969, 0]
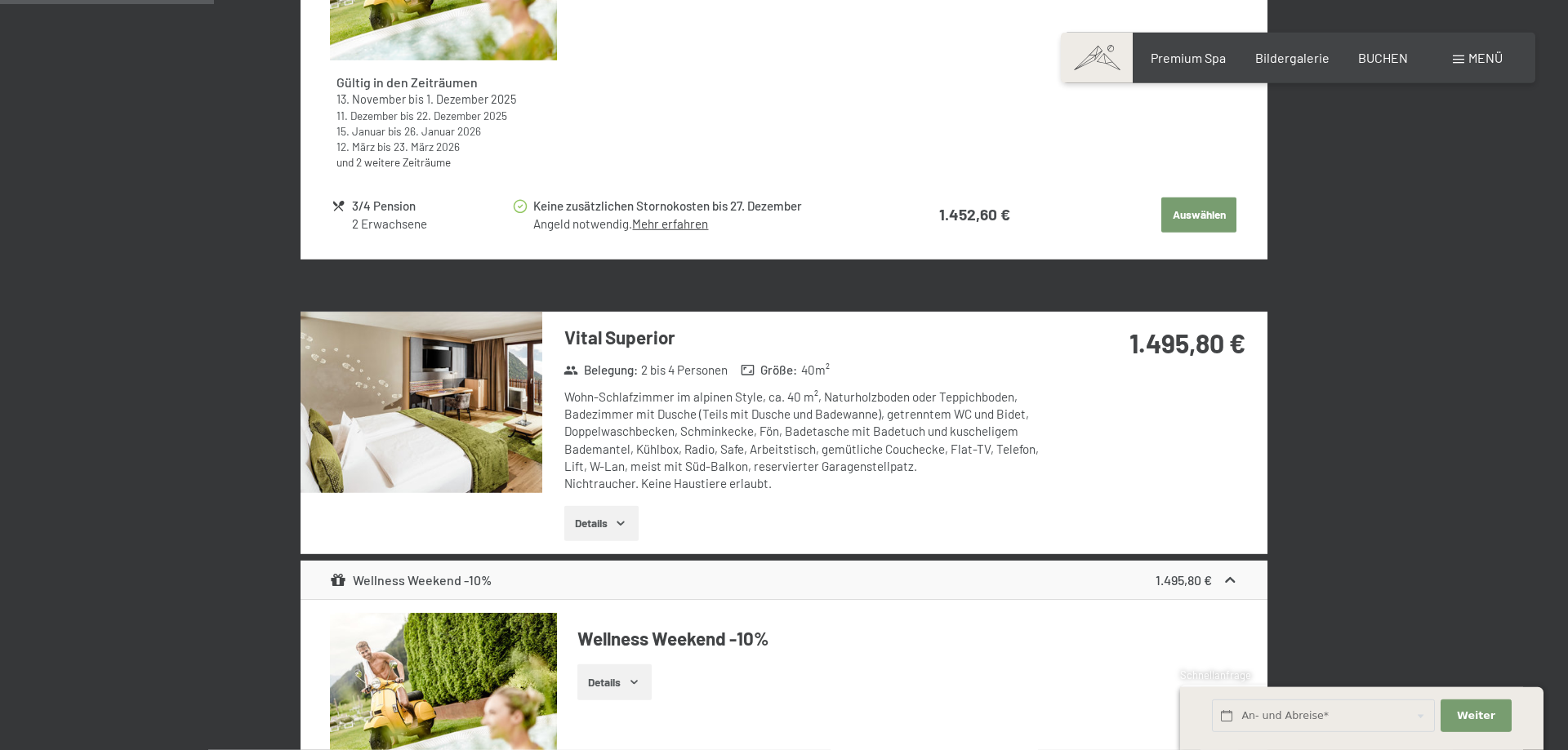
click at [434, 395] on img at bounding box center [421, 402] width 241 height 181
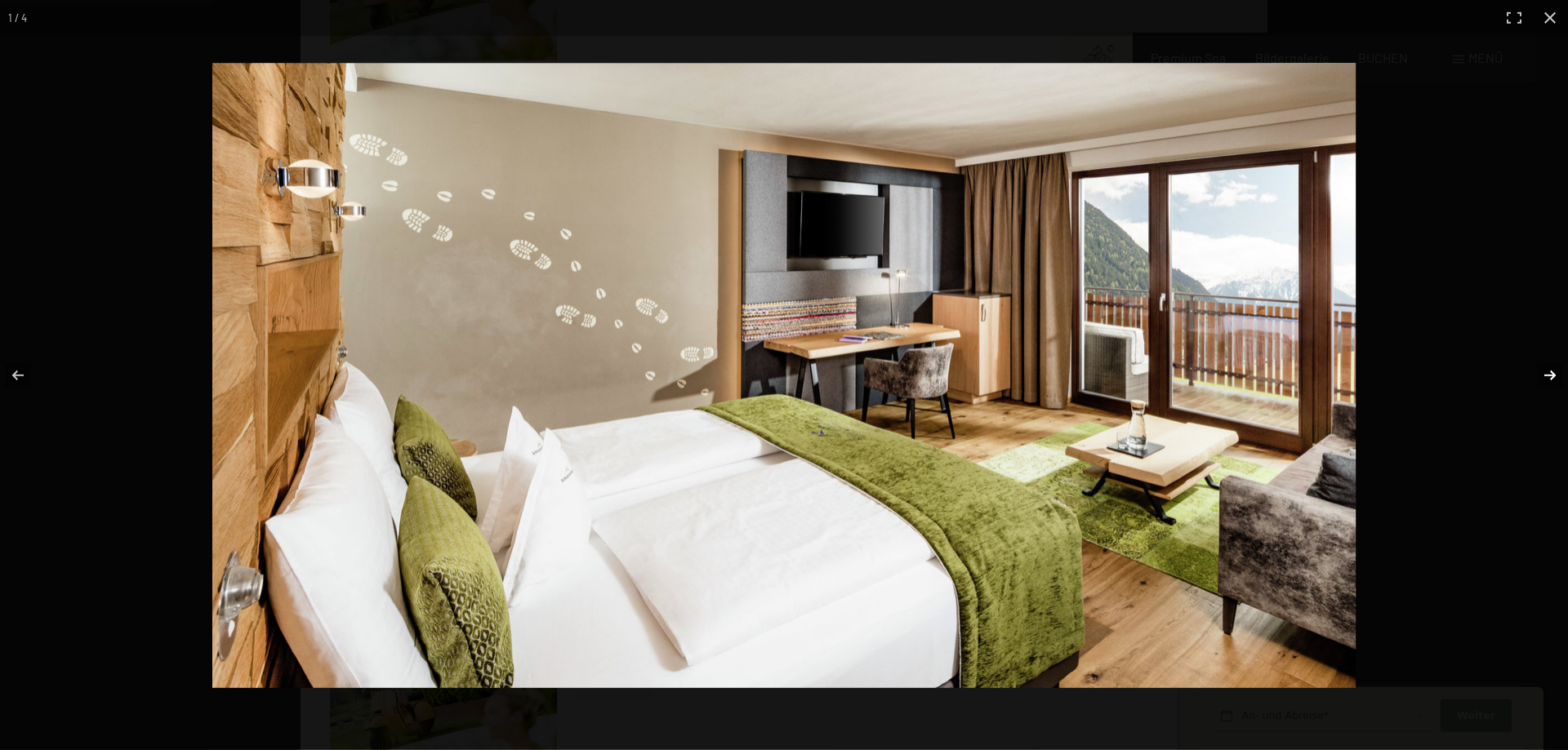
click at [1551, 378] on button "button" at bounding box center [1539, 376] width 57 height 82
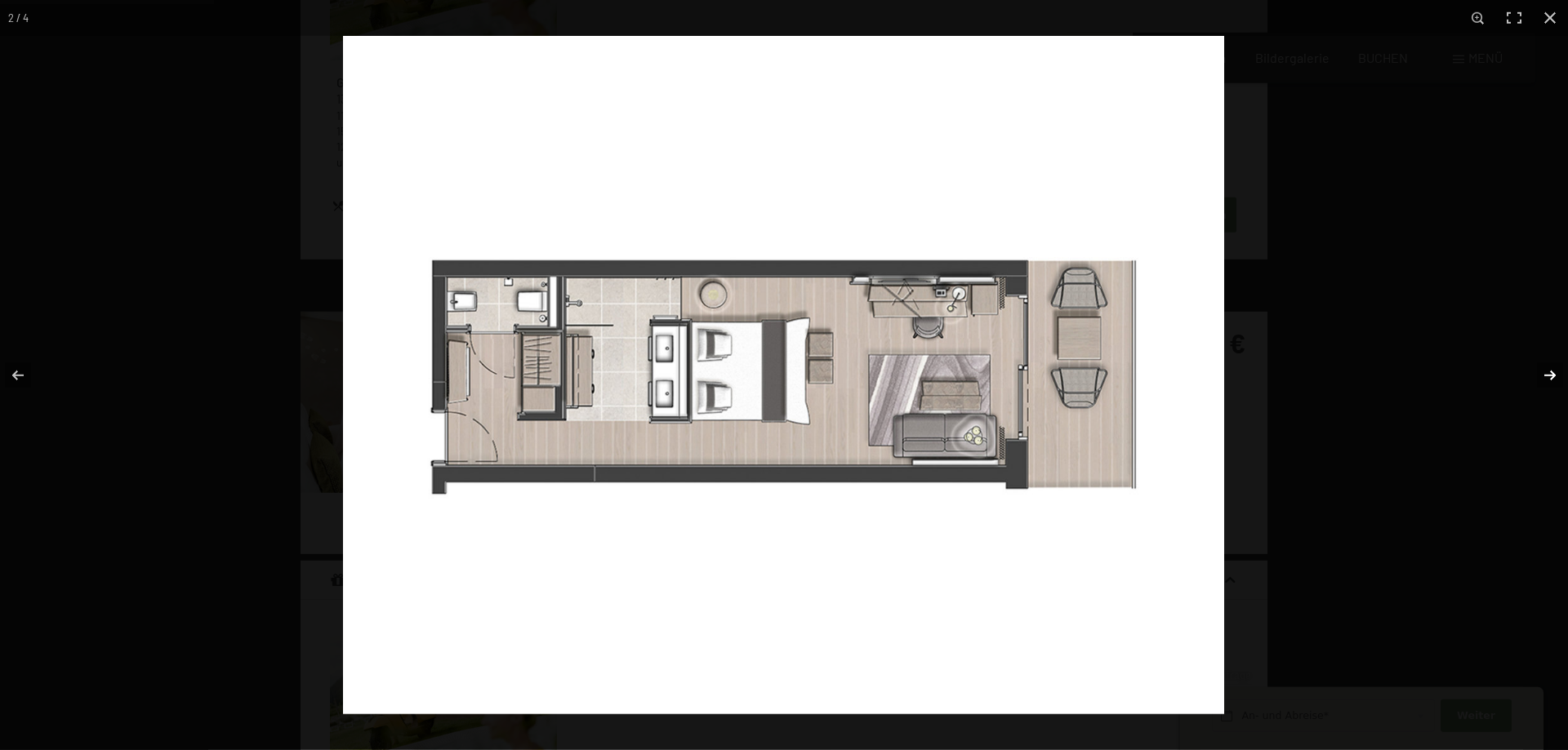
click at [1550, 378] on button "button" at bounding box center [1539, 376] width 57 height 82
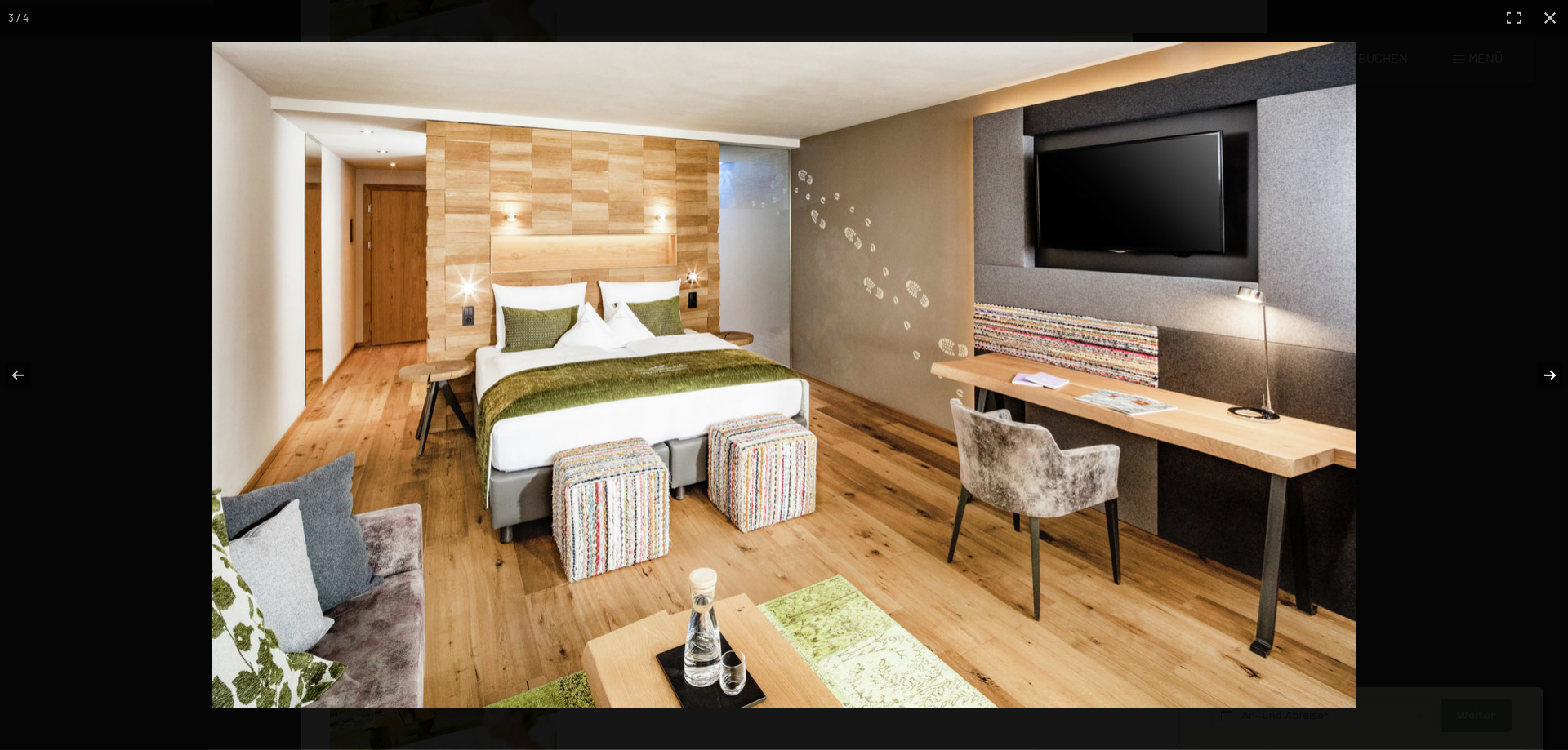
click at [1550, 378] on button "button" at bounding box center [1539, 376] width 57 height 82
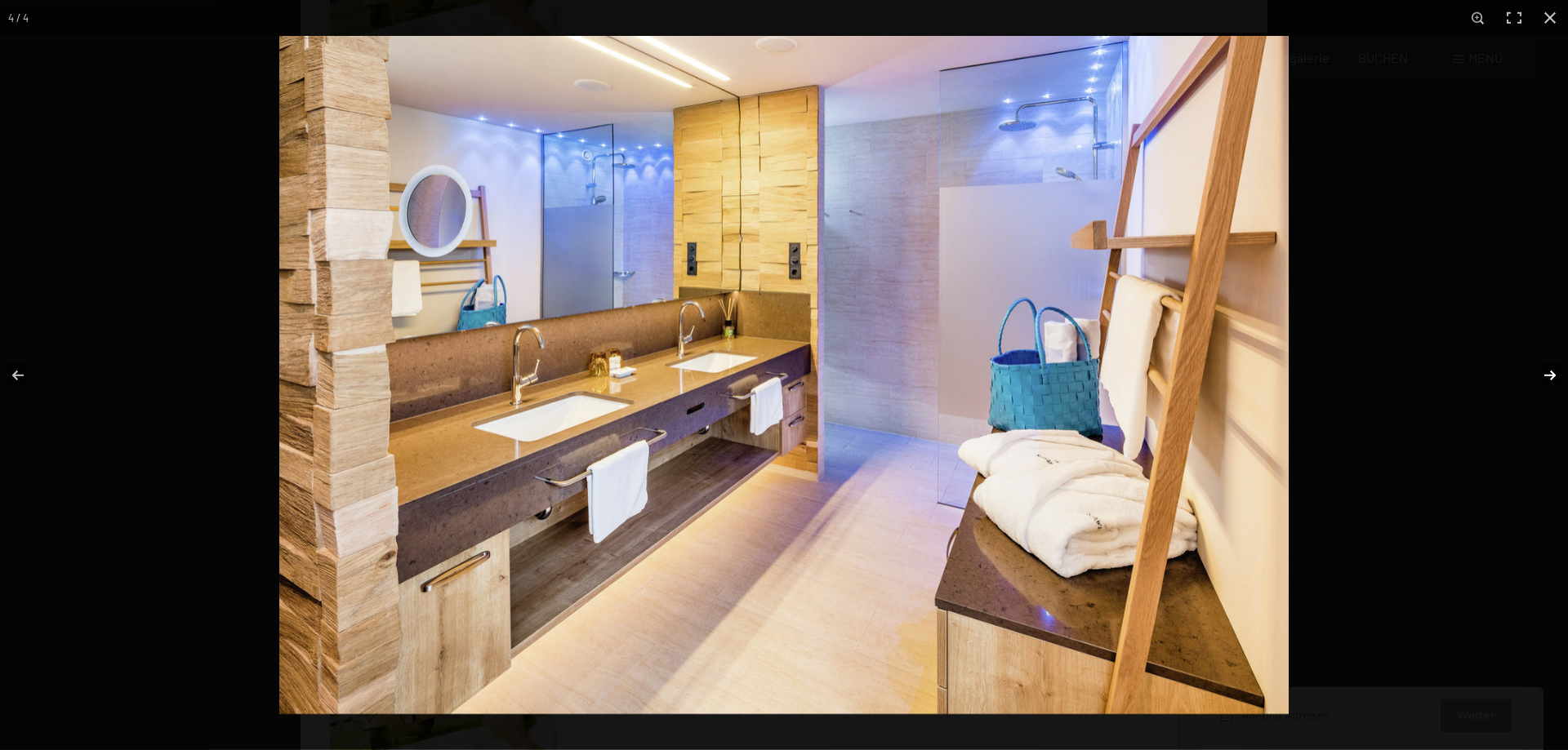
click at [1549, 378] on button "button" at bounding box center [1539, 376] width 57 height 82
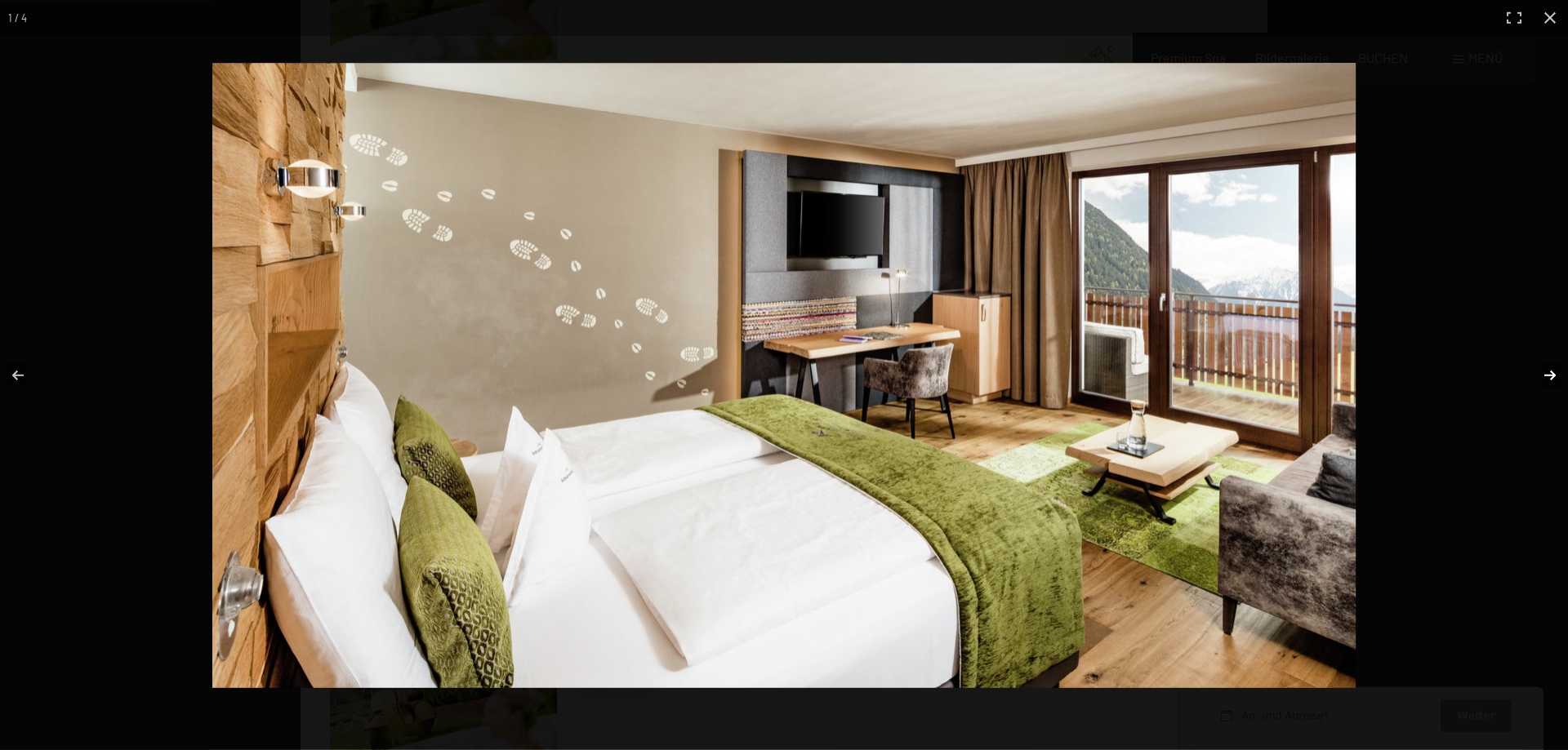
click at [1549, 378] on button "button" at bounding box center [1539, 376] width 57 height 82
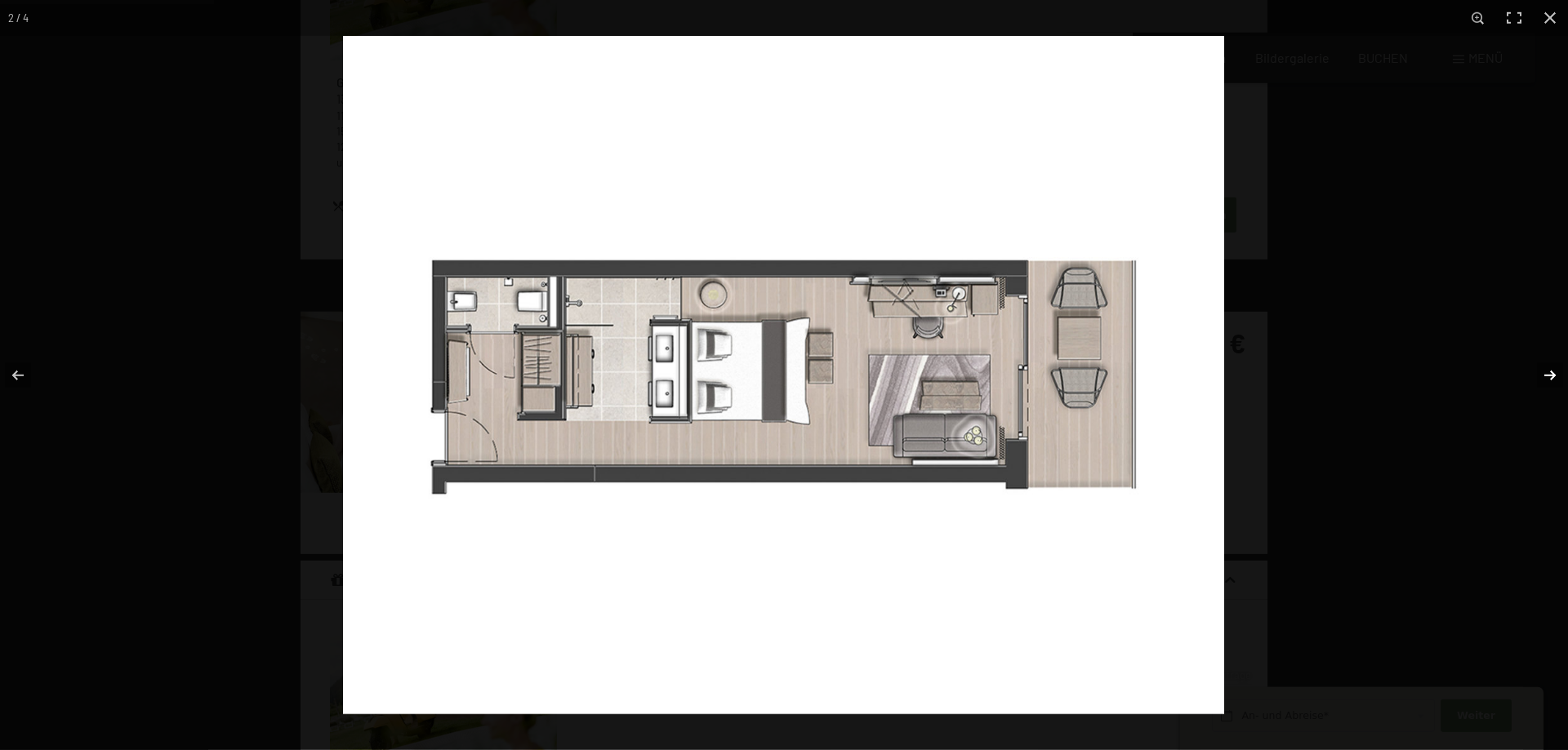
click at [1549, 378] on button "button" at bounding box center [1539, 376] width 57 height 82
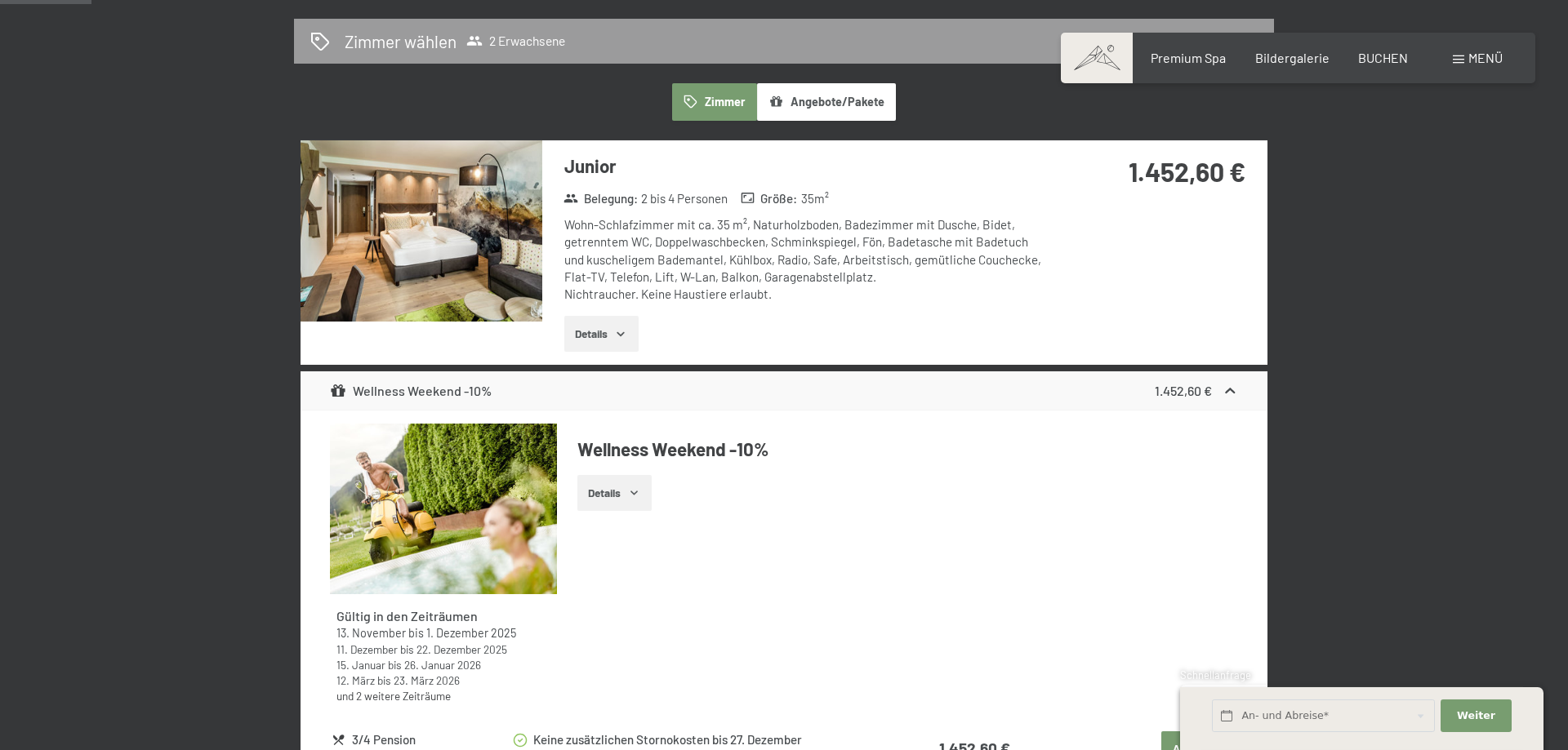
scroll to position [414, 0]
